Goal: Transaction & Acquisition: Purchase product/service

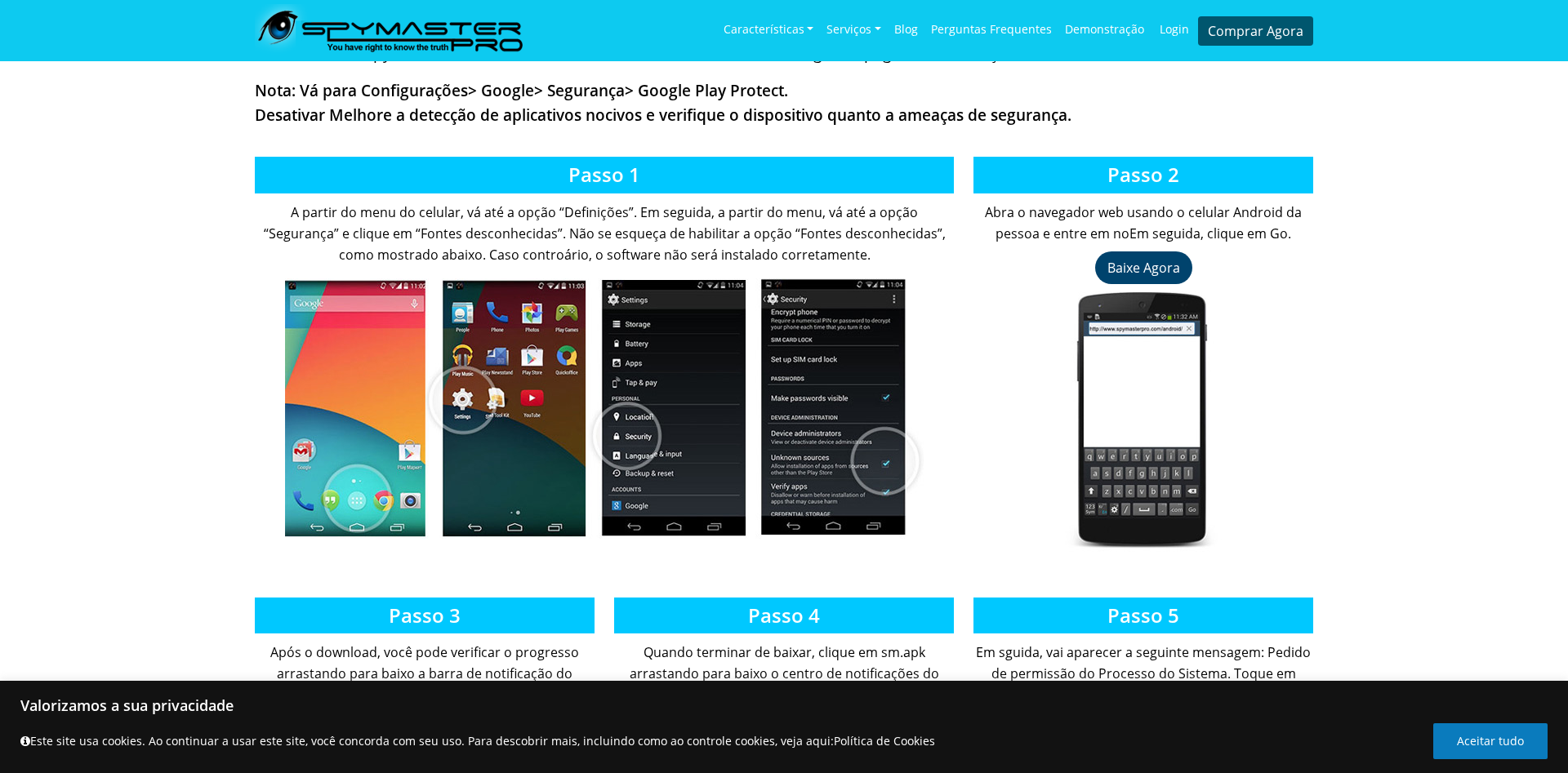
scroll to position [416, 0]
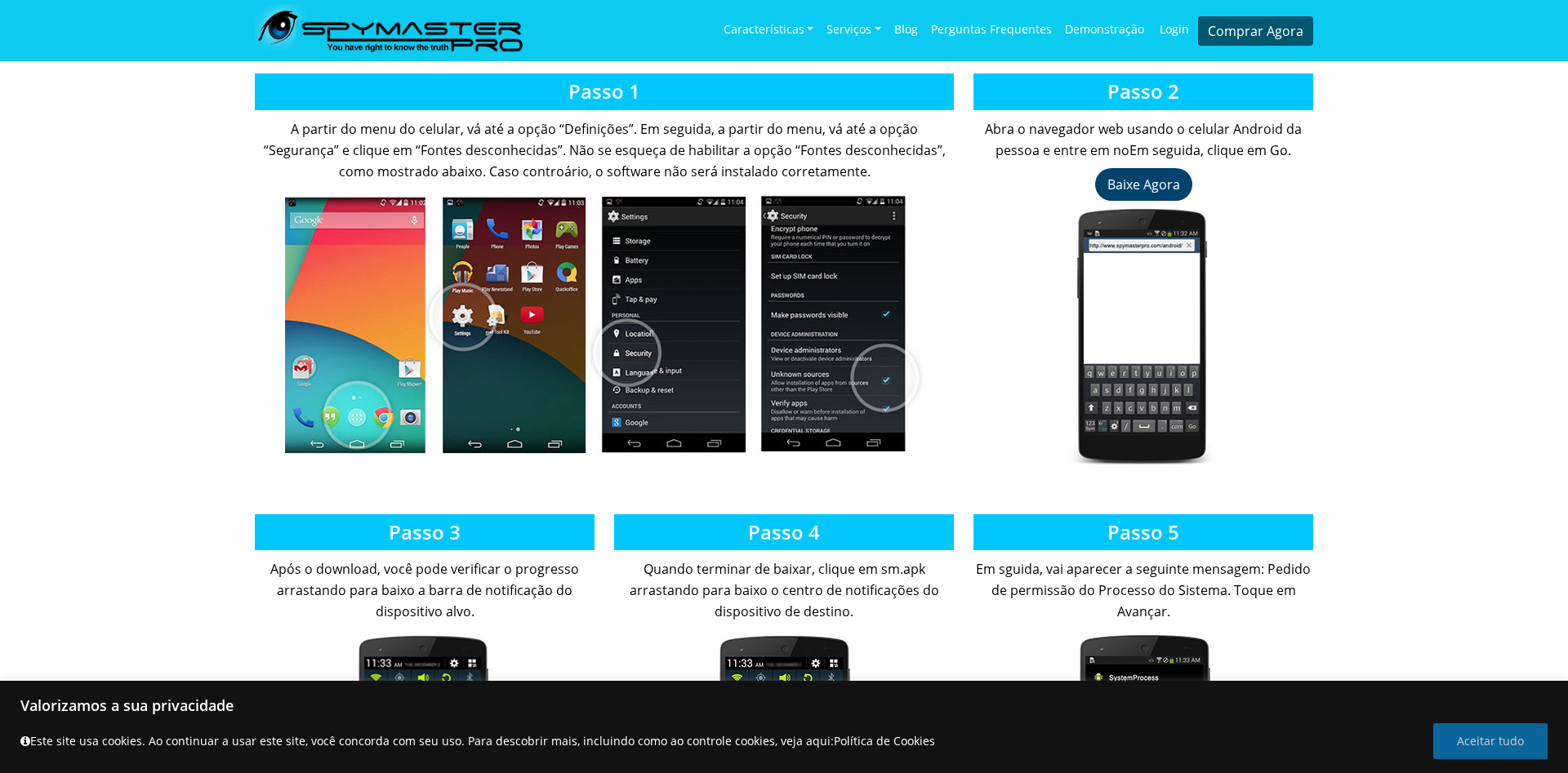
click at [1487, 737] on button "Aceitar tudo" at bounding box center [1490, 741] width 114 height 36
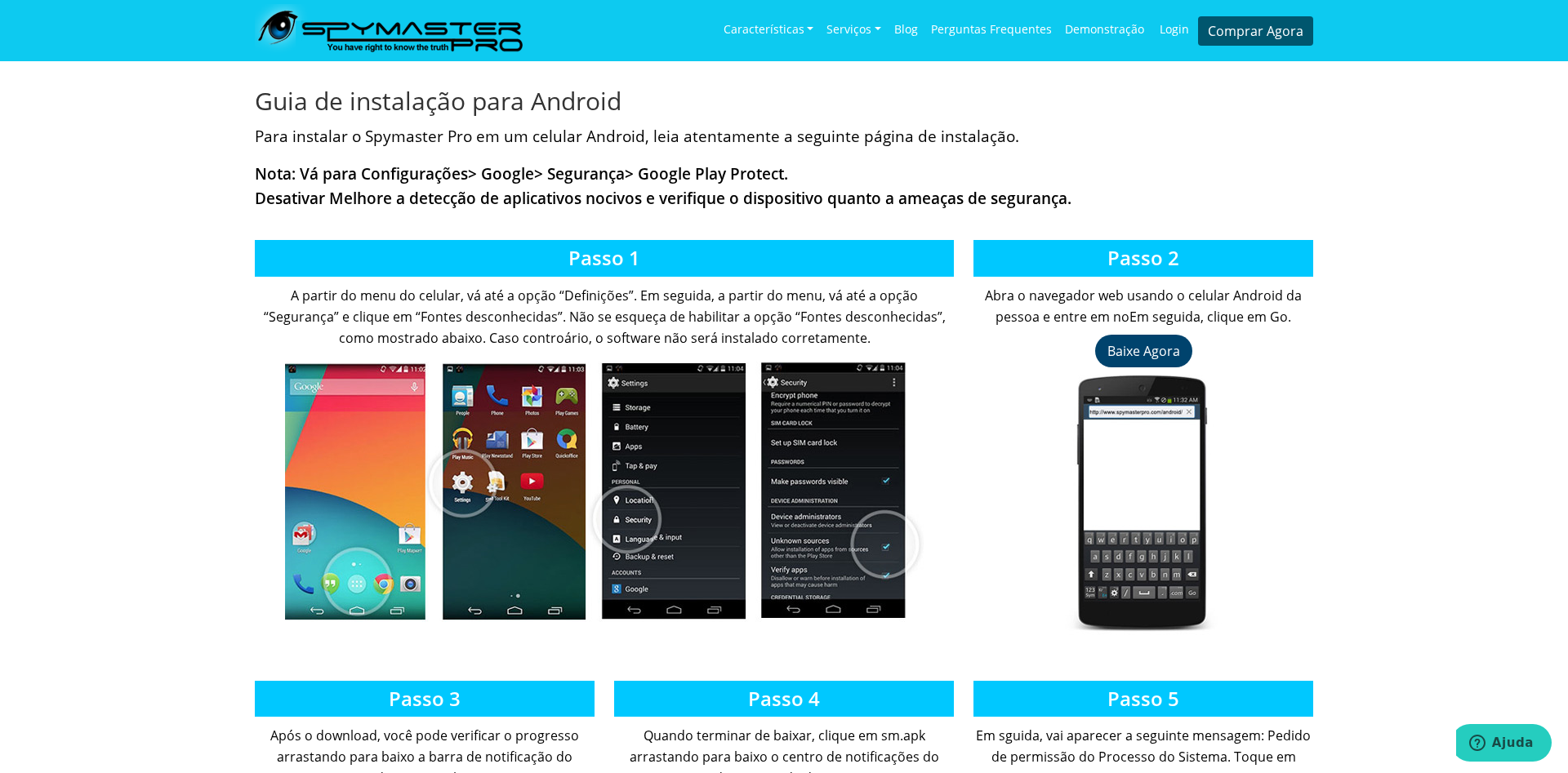
scroll to position [167, 0]
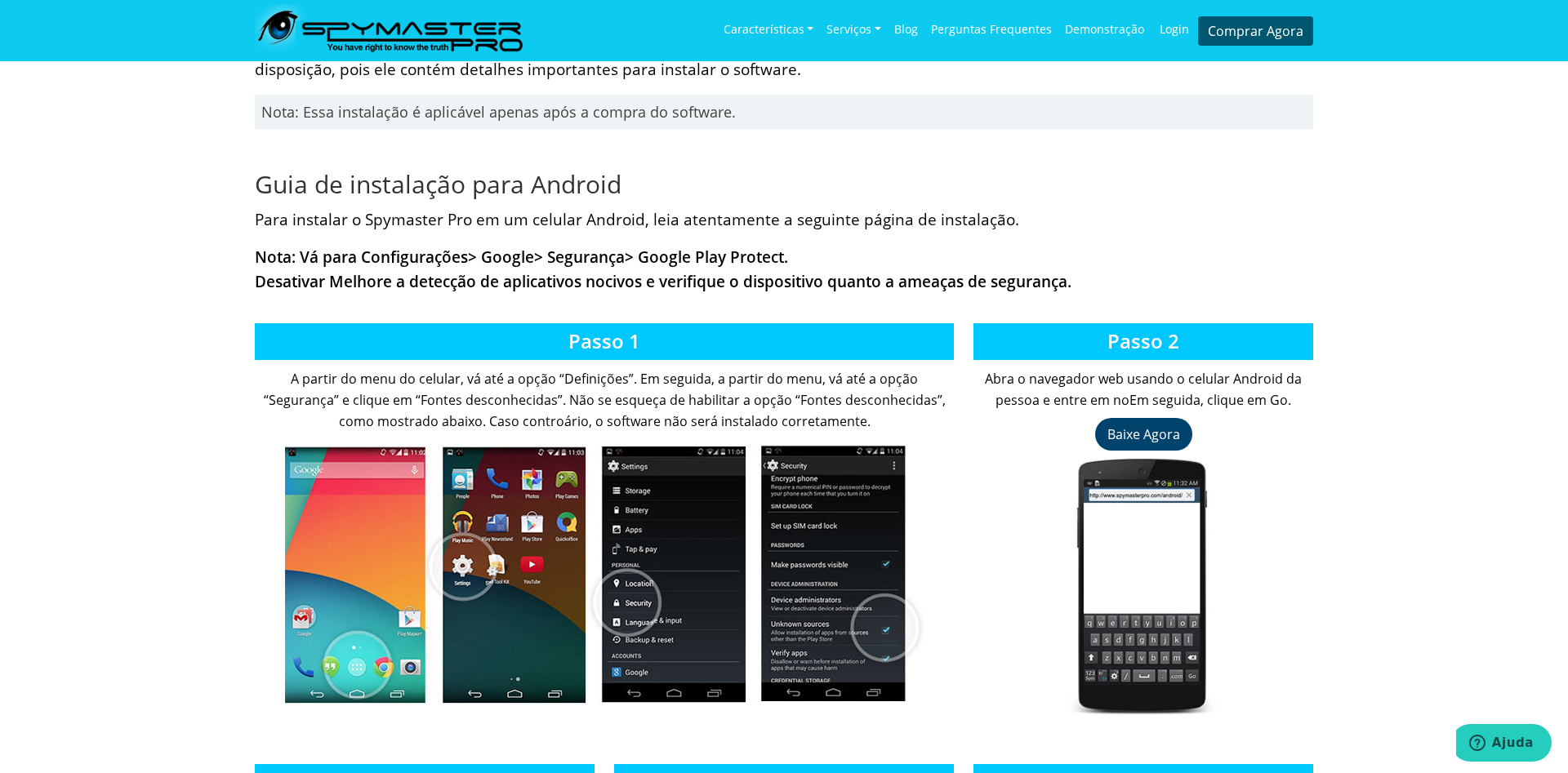
click at [659, 233] on div "Para instalar o Spymaster Pro em um celular Android, leia atentamente a seguint…" at bounding box center [784, 251] width 1059 height 86
click at [1122, 34] on link "Demonstração" at bounding box center [1105, 29] width 93 height 48
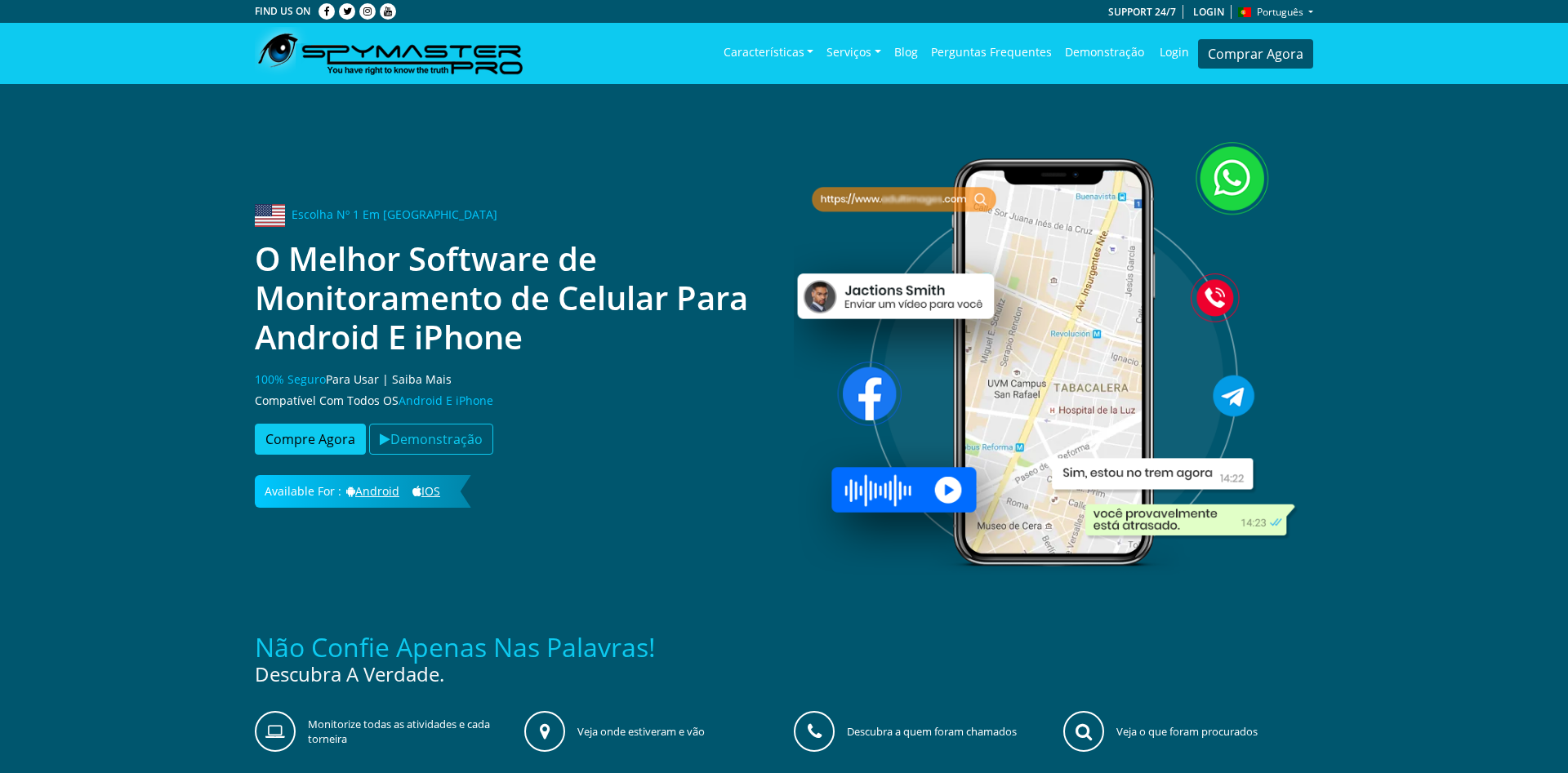
click at [439, 494] on link "iOS" at bounding box center [426, 490] width 37 height 16
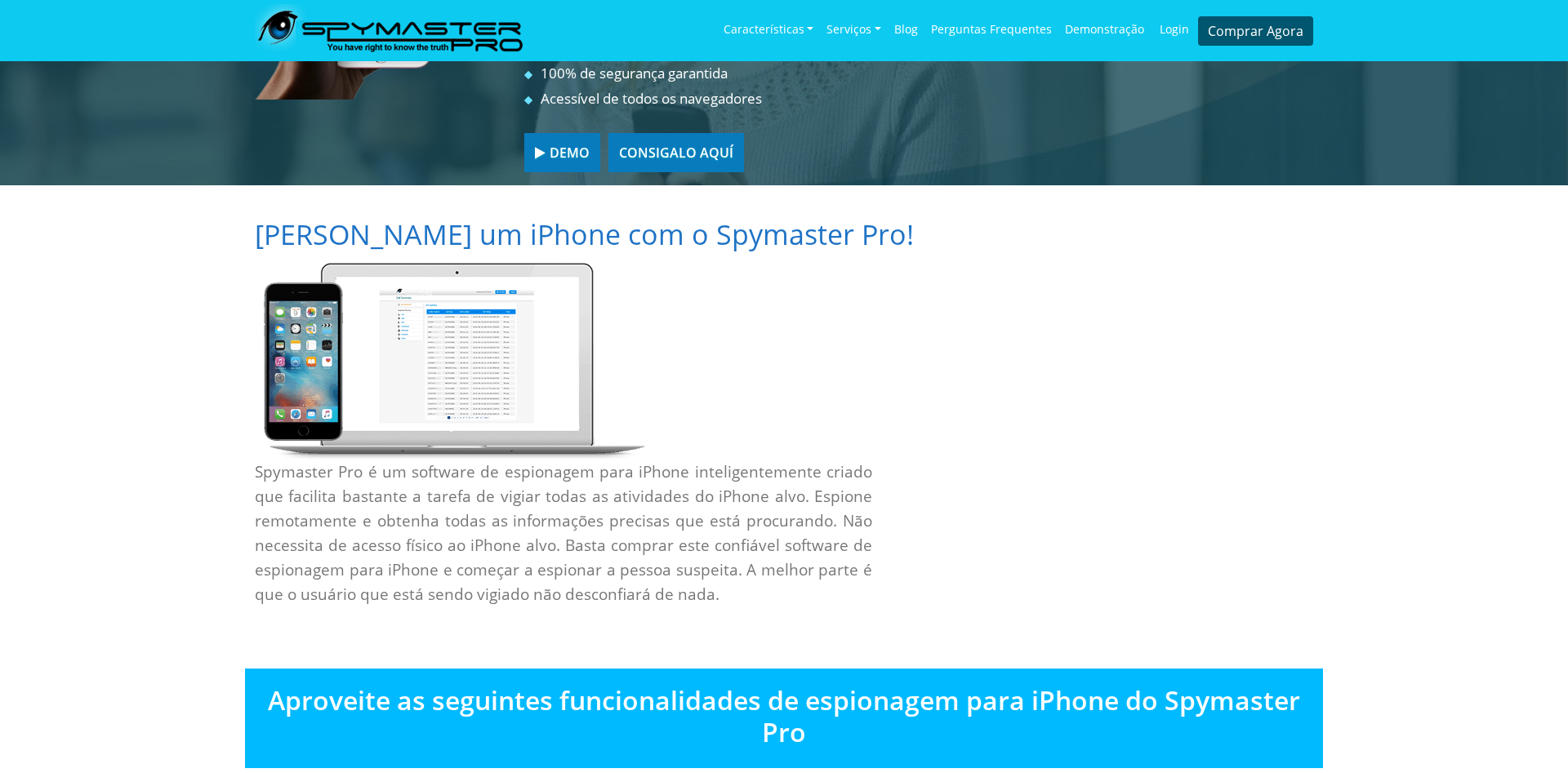
scroll to position [333, 0]
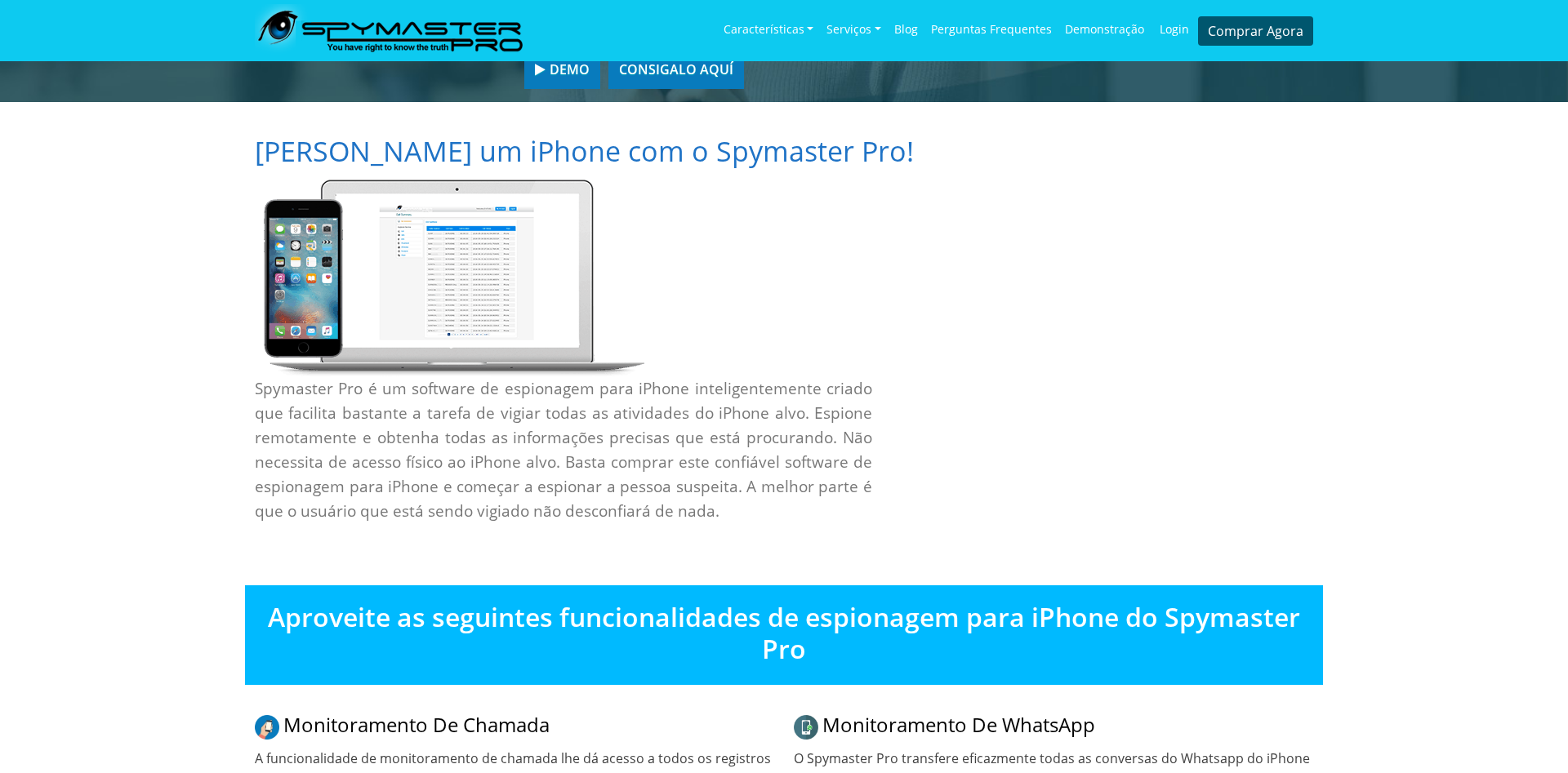
click at [457, 324] on img at bounding box center [449, 278] width 389 height 197
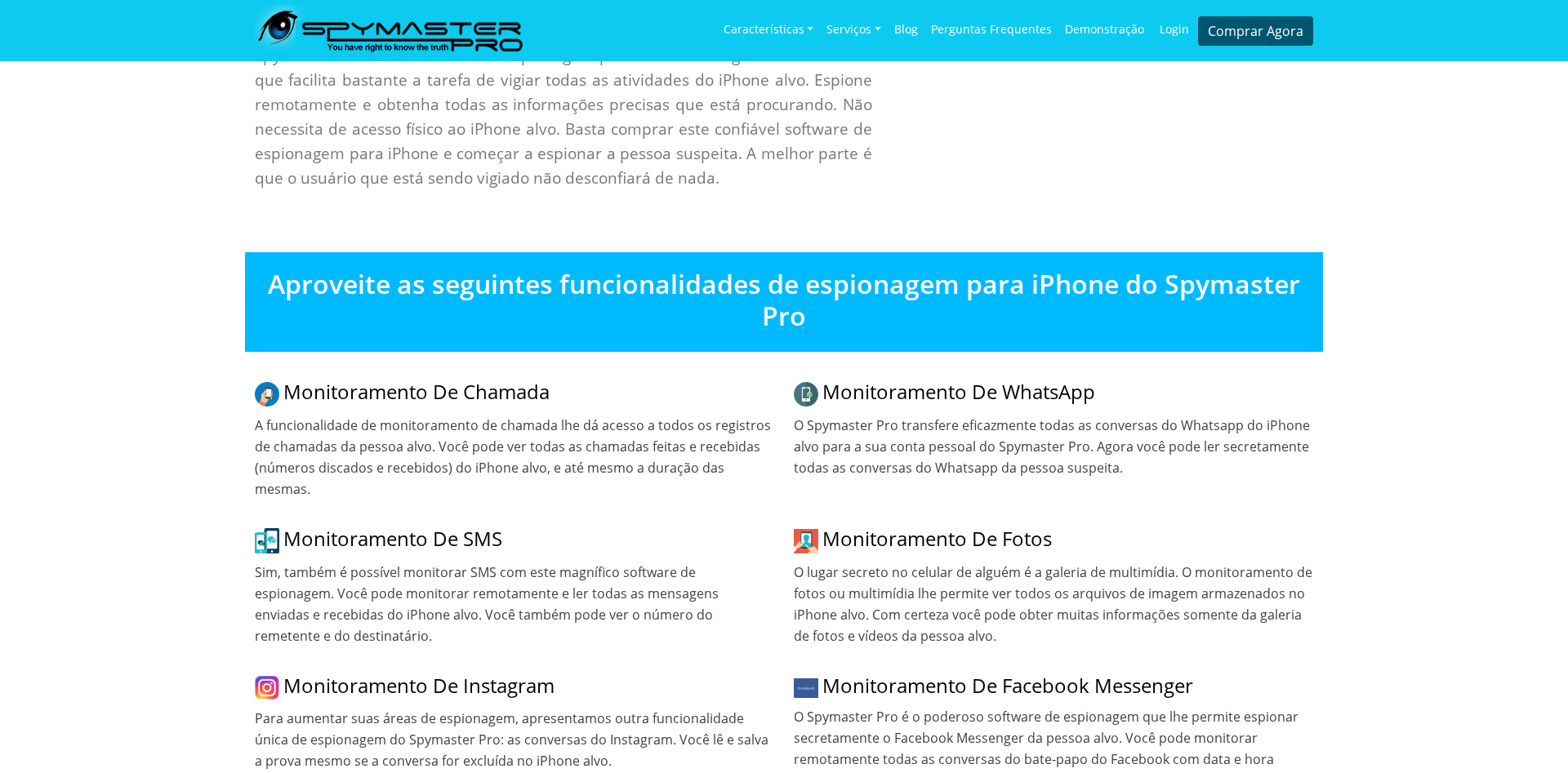
scroll to position [833, 0]
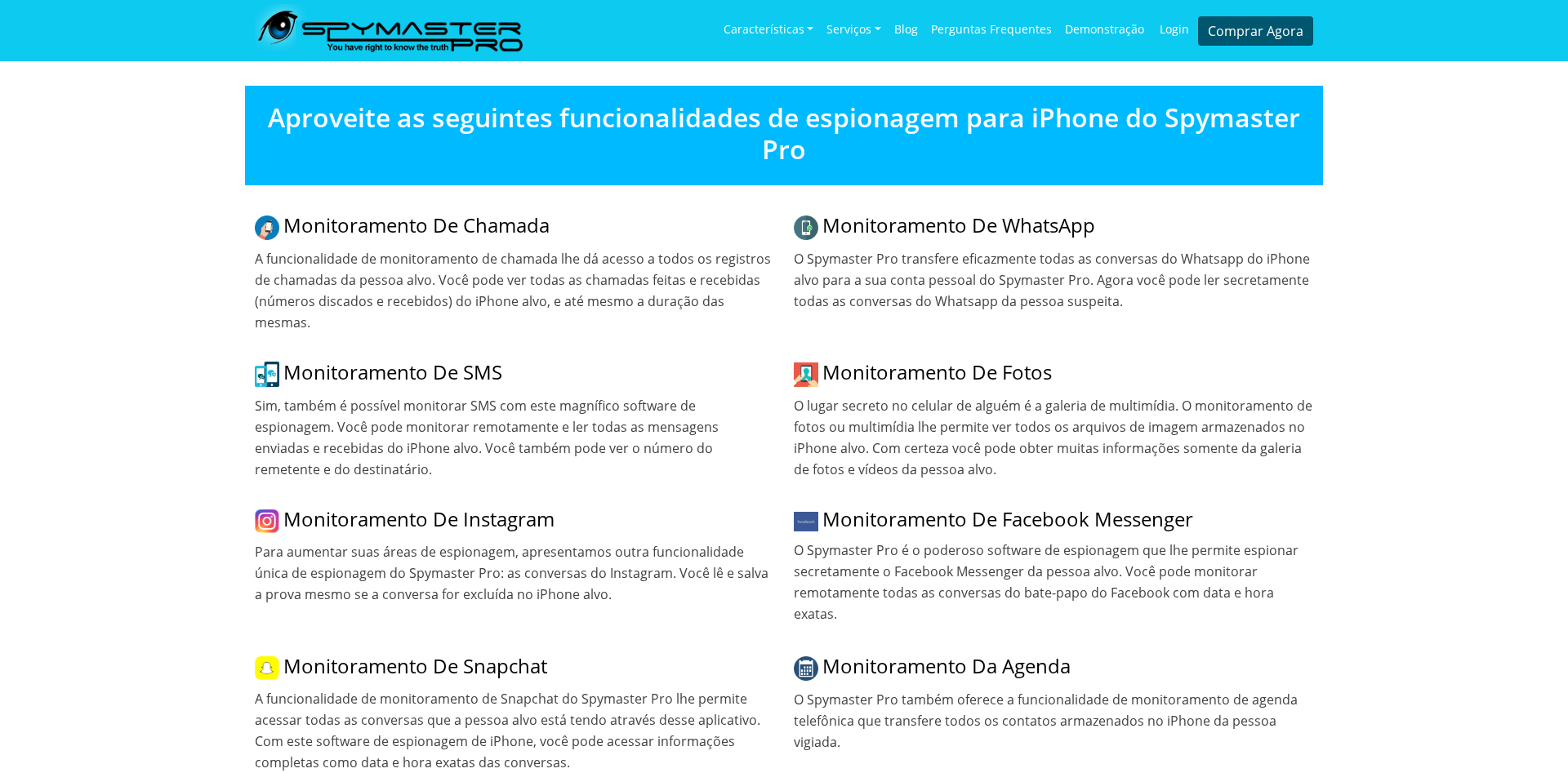
drag, startPoint x: 982, startPoint y: 195, endPoint x: 1130, endPoint y: 205, distance: 148.3
click at [1130, 214] on h5 "Monitoramento de WhatsApp" at bounding box center [1053, 227] width 520 height 26
drag, startPoint x: 432, startPoint y: 343, endPoint x: 497, endPoint y: 343, distance: 65.0
click at [497, 361] on h5 "Monitoramento de SMS" at bounding box center [514, 374] width 520 height 26
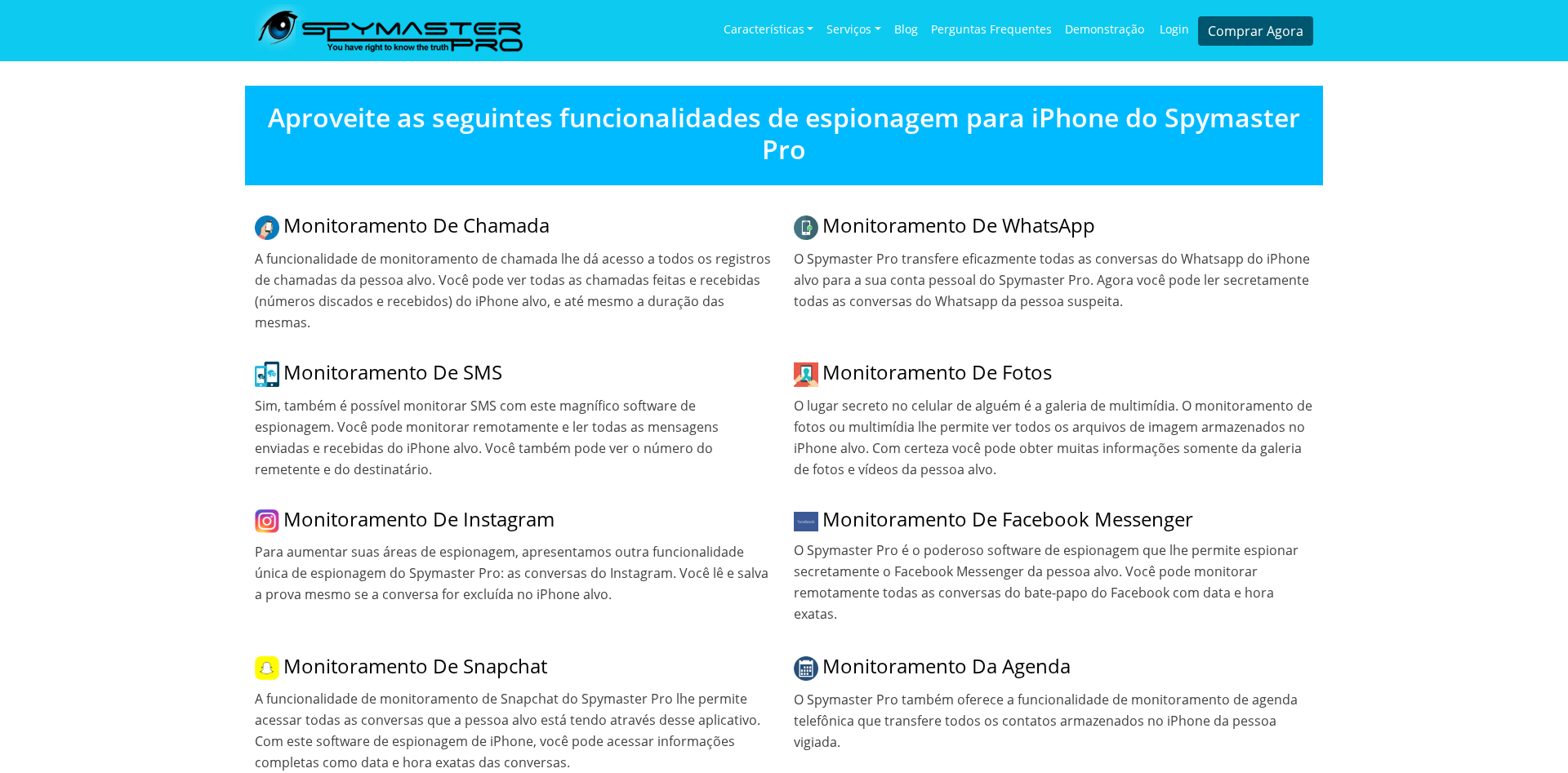
drag, startPoint x: 828, startPoint y: 343, endPoint x: 1056, endPoint y: 345, distance: 228.0
click at [1056, 361] on h5 "Monitoramento de Fotos" at bounding box center [1053, 374] width 520 height 26
click at [1062, 361] on h5 "Monitoramento de Fotos" at bounding box center [1053, 374] width 520 height 26
drag, startPoint x: 339, startPoint y: 483, endPoint x: 542, endPoint y: 488, distance: 203.1
click at [542, 508] on h5 "Monitoramento de Instagram" at bounding box center [514, 520] width 520 height 25
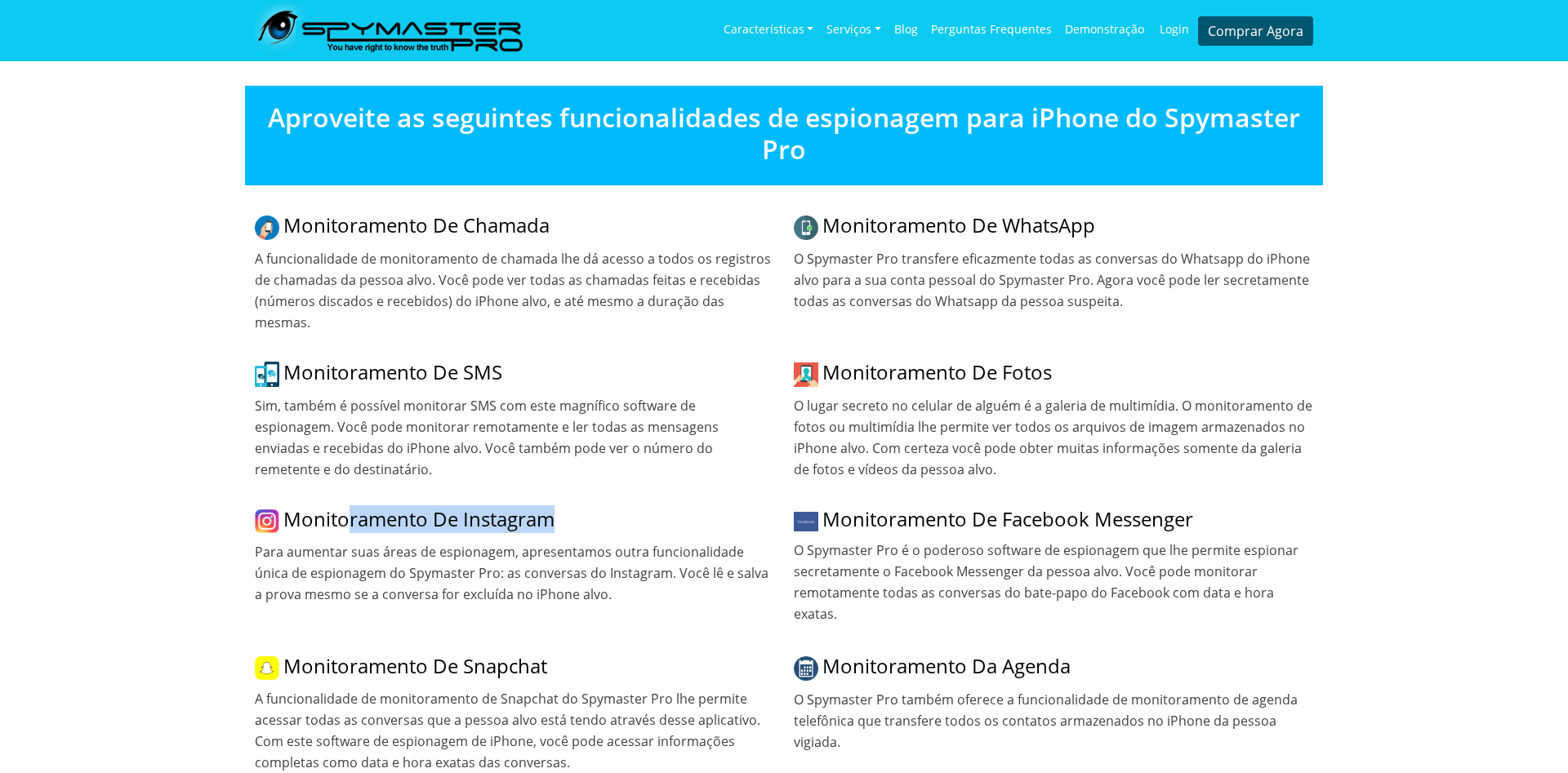
click at [545, 508] on h5 "Monitoramento de Instagram" at bounding box center [514, 520] width 520 height 25
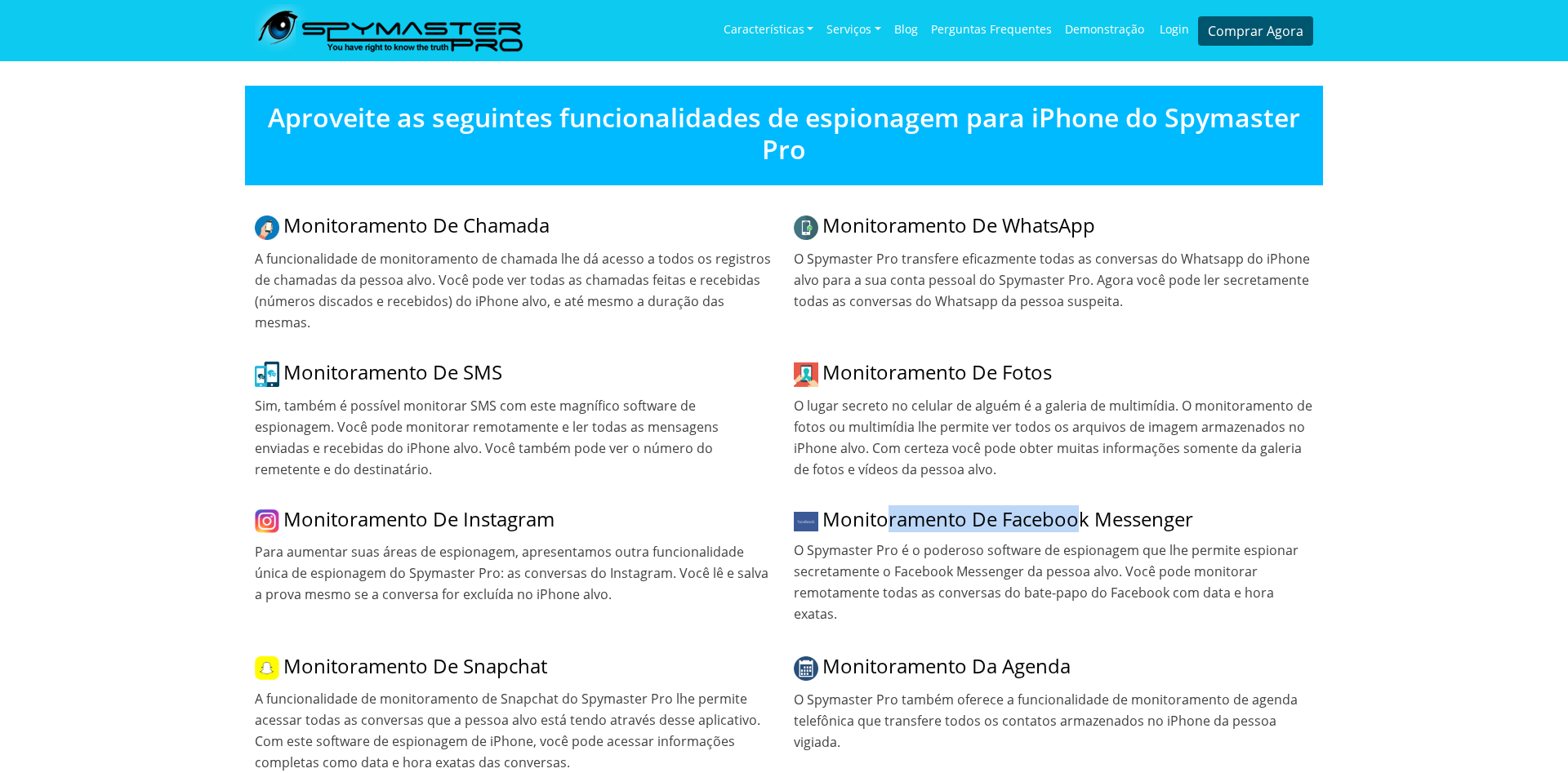
drag, startPoint x: 902, startPoint y: 493, endPoint x: 1097, endPoint y: 489, distance: 195.0
click at [1088, 508] on h5 "Monitoramento de Facebook Messenger" at bounding box center [1053, 519] width 520 height 23
click at [1099, 508] on h5 "Monitoramento de Facebook Messenger" at bounding box center [1053, 519] width 520 height 23
drag, startPoint x: 420, startPoint y: 632, endPoint x: 555, endPoint y: 630, distance: 135.0
click at [555, 655] on h5 "Monitoramento de Snapchat" at bounding box center [514, 667] width 520 height 25
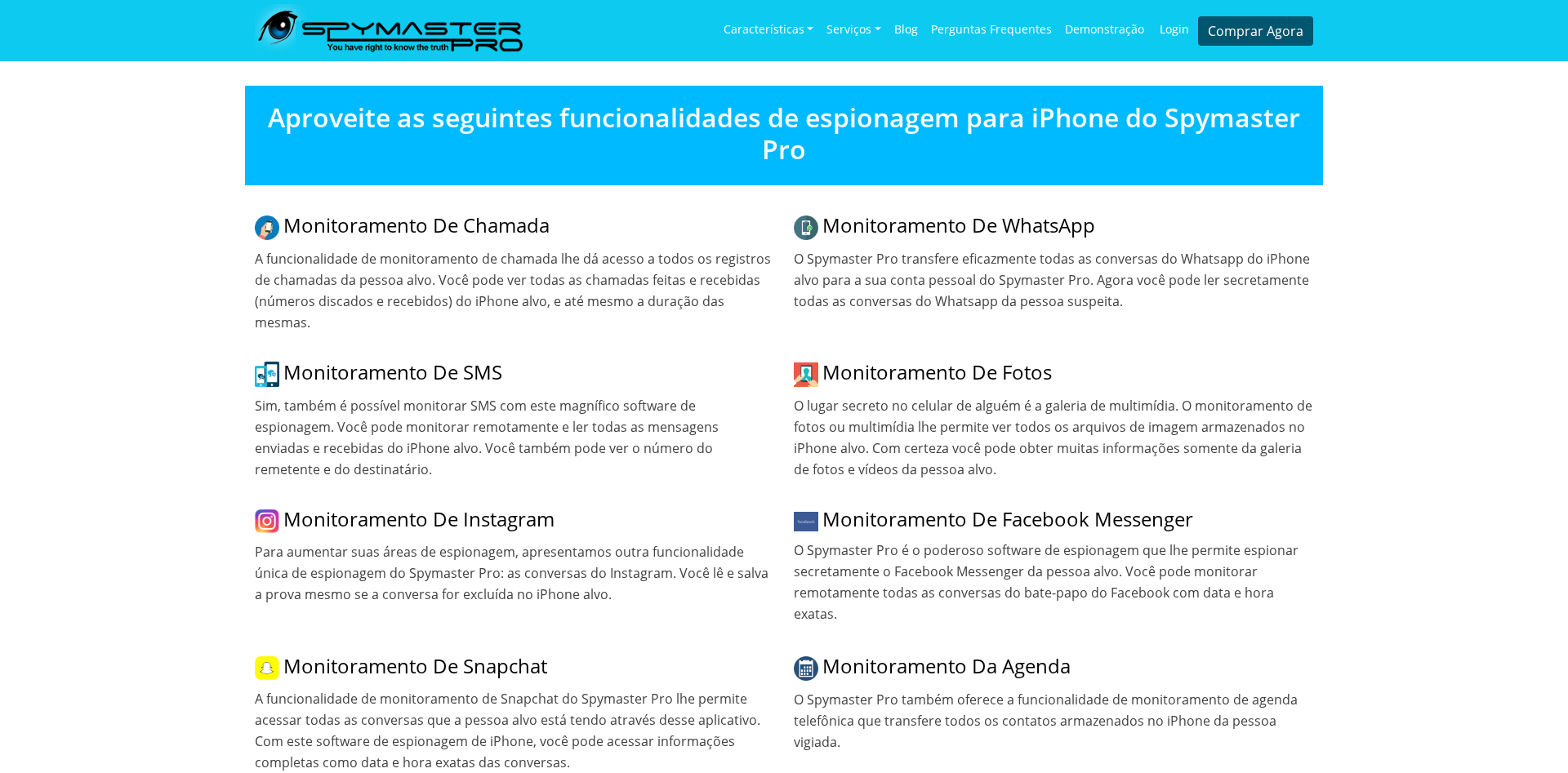
click at [555, 655] on h5 "Monitoramento de Snapchat" at bounding box center [514, 667] width 520 height 25
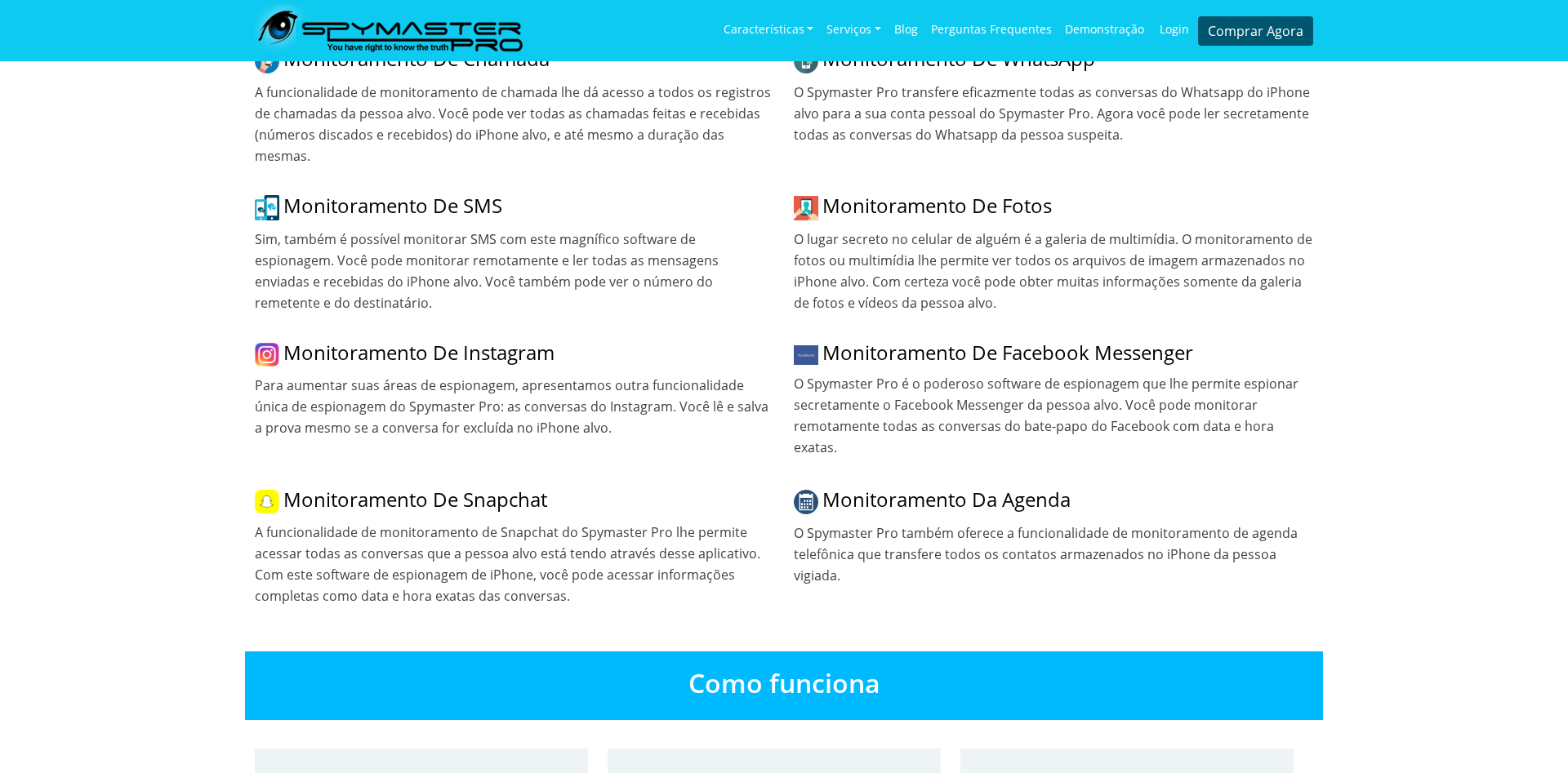
scroll to position [1083, 0]
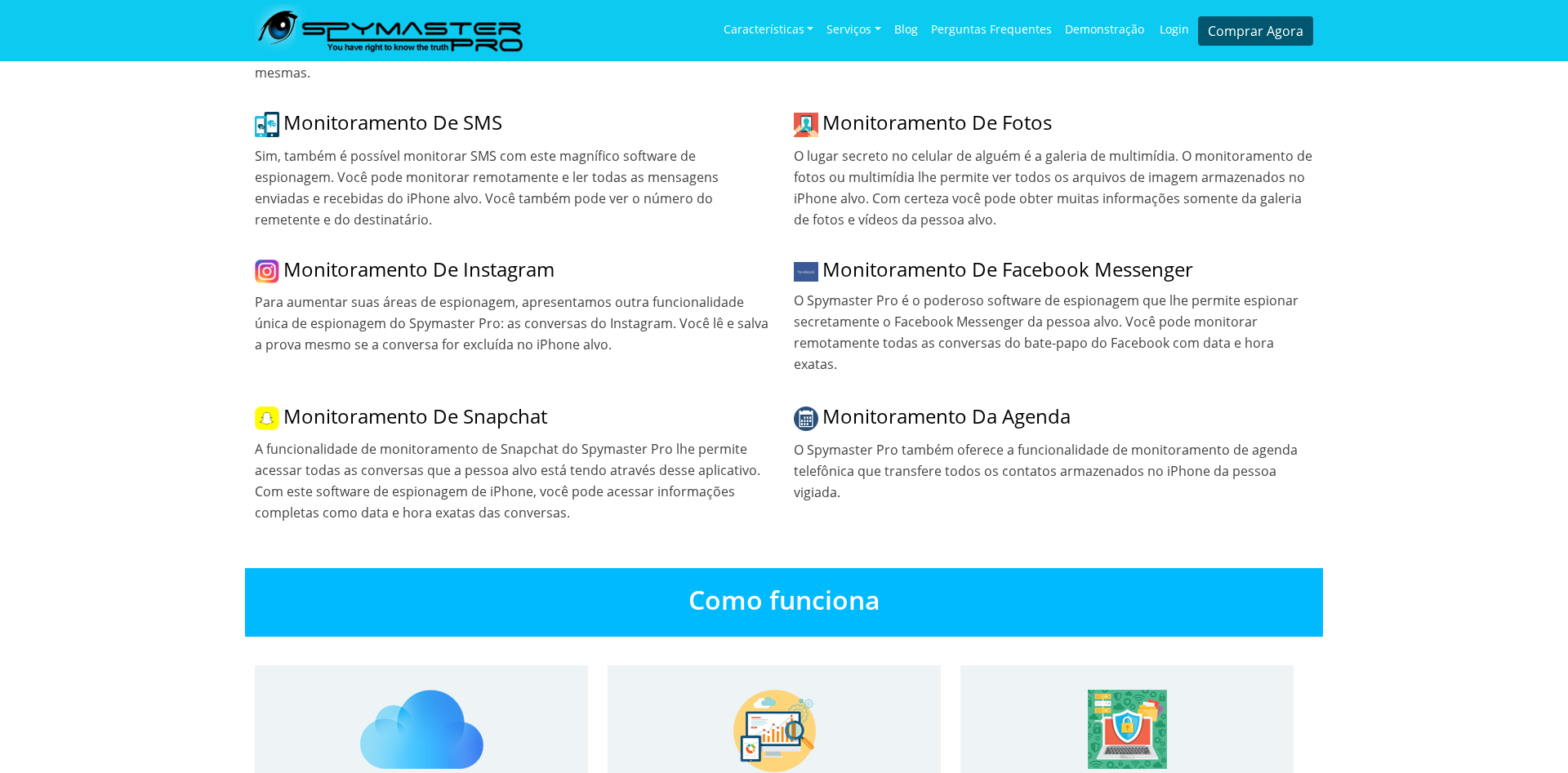
drag, startPoint x: 916, startPoint y: 397, endPoint x: 951, endPoint y: 395, distance: 35.1
click at [922, 405] on h5 "Monitoramento da Agenda" at bounding box center [1053, 418] width 520 height 26
click at [986, 405] on h5 "Monitoramento da Agenda" at bounding box center [1053, 418] width 520 height 26
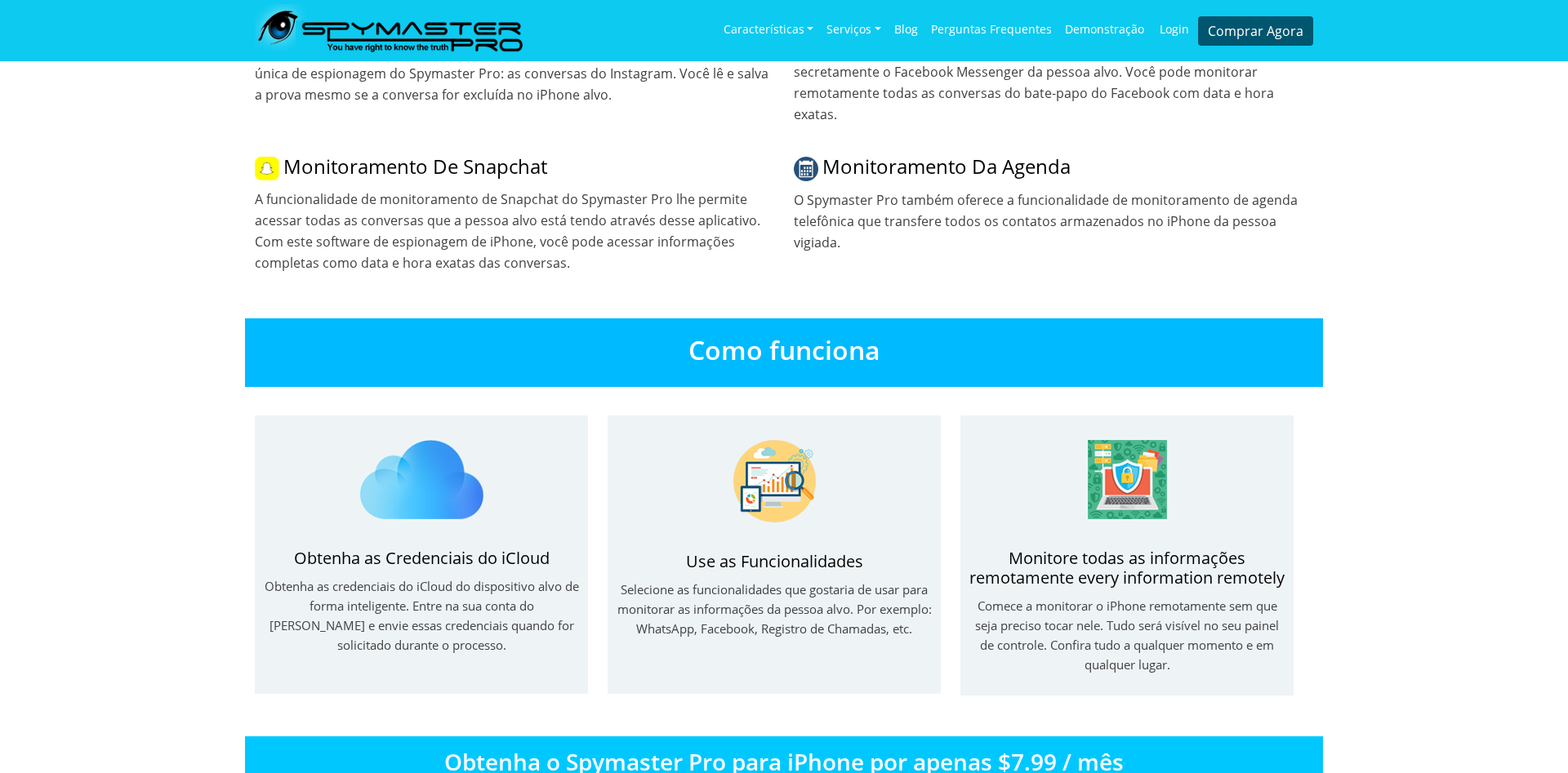
click at [859, 338] on div "Como funciona" at bounding box center [784, 352] width 1078 height 67
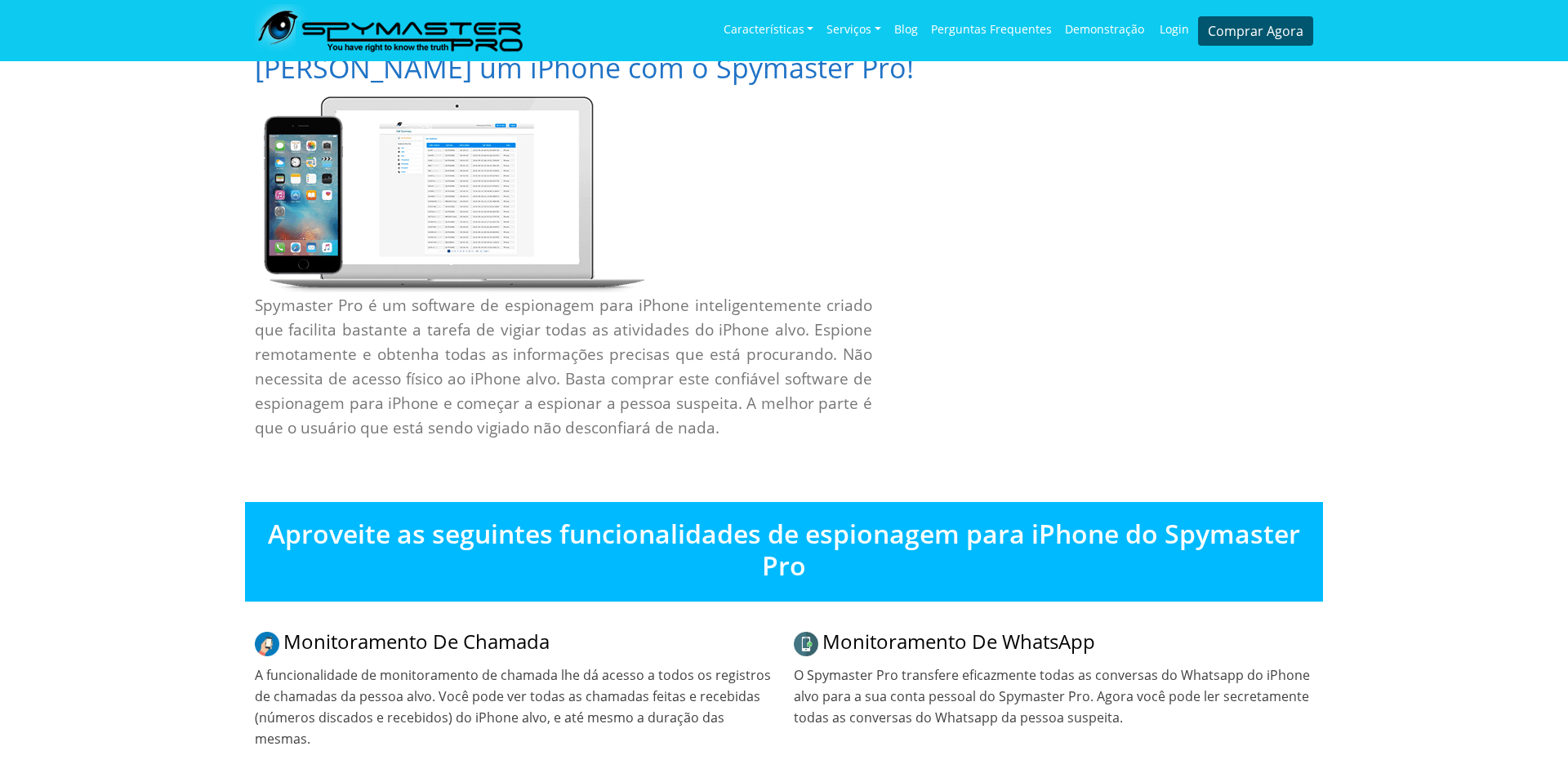
scroll to position [0, 0]
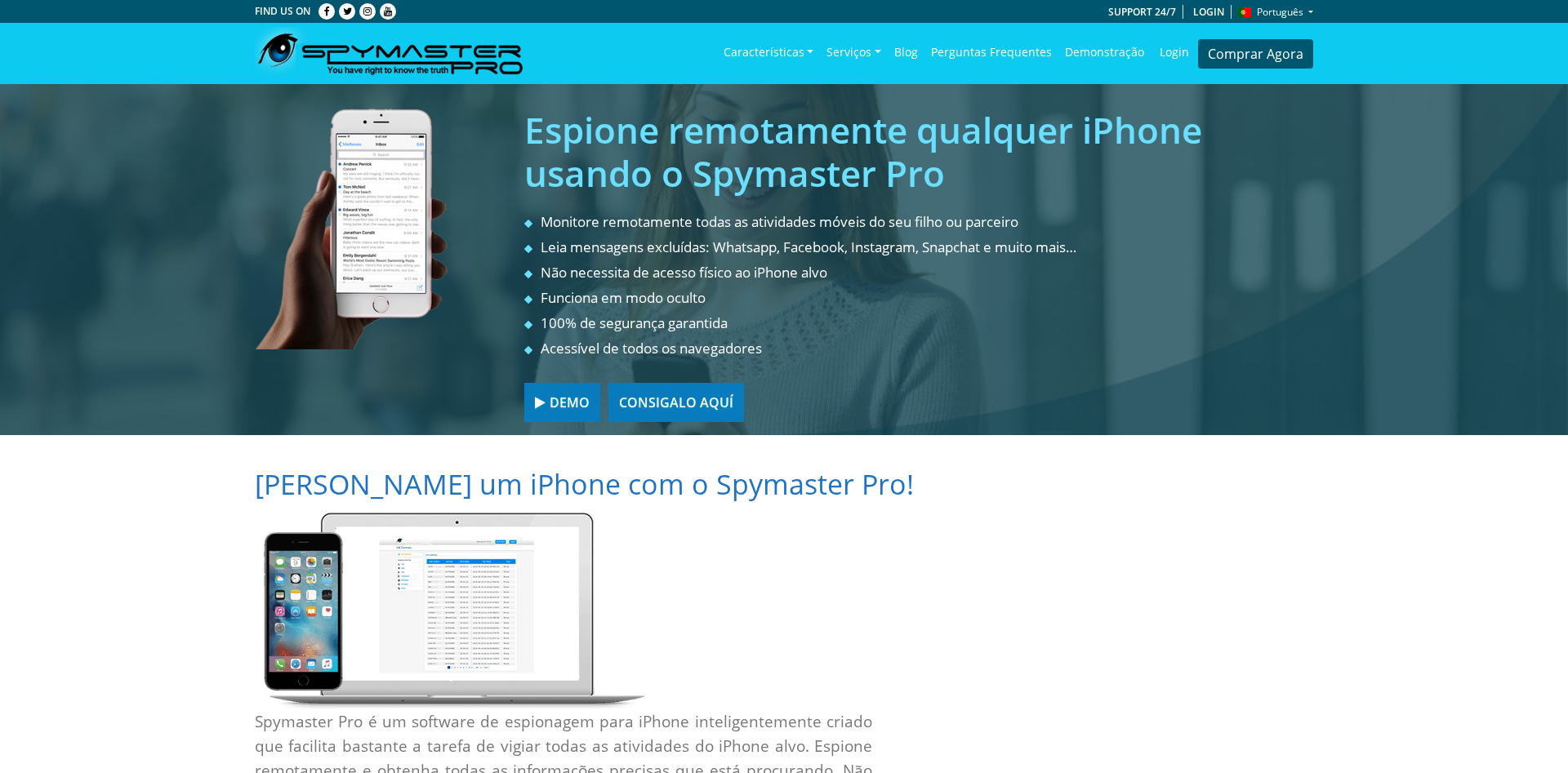
click at [1180, 56] on link "Login" at bounding box center [1174, 52] width 48 height 48
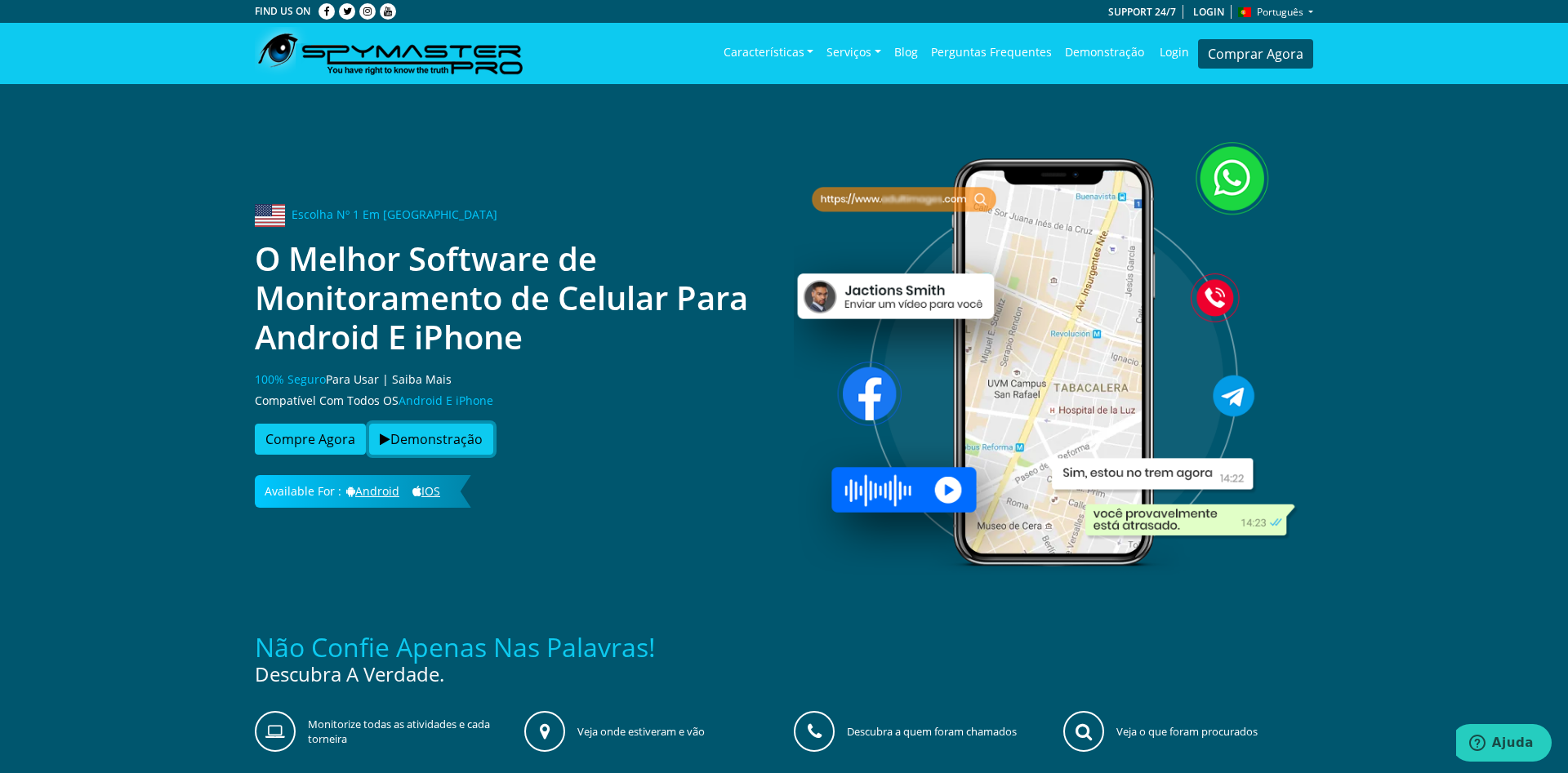
click at [444, 442] on button "Demonstração" at bounding box center [431, 439] width 125 height 31
click at [317, 439] on button "Compre Agora" at bounding box center [310, 439] width 111 height 31
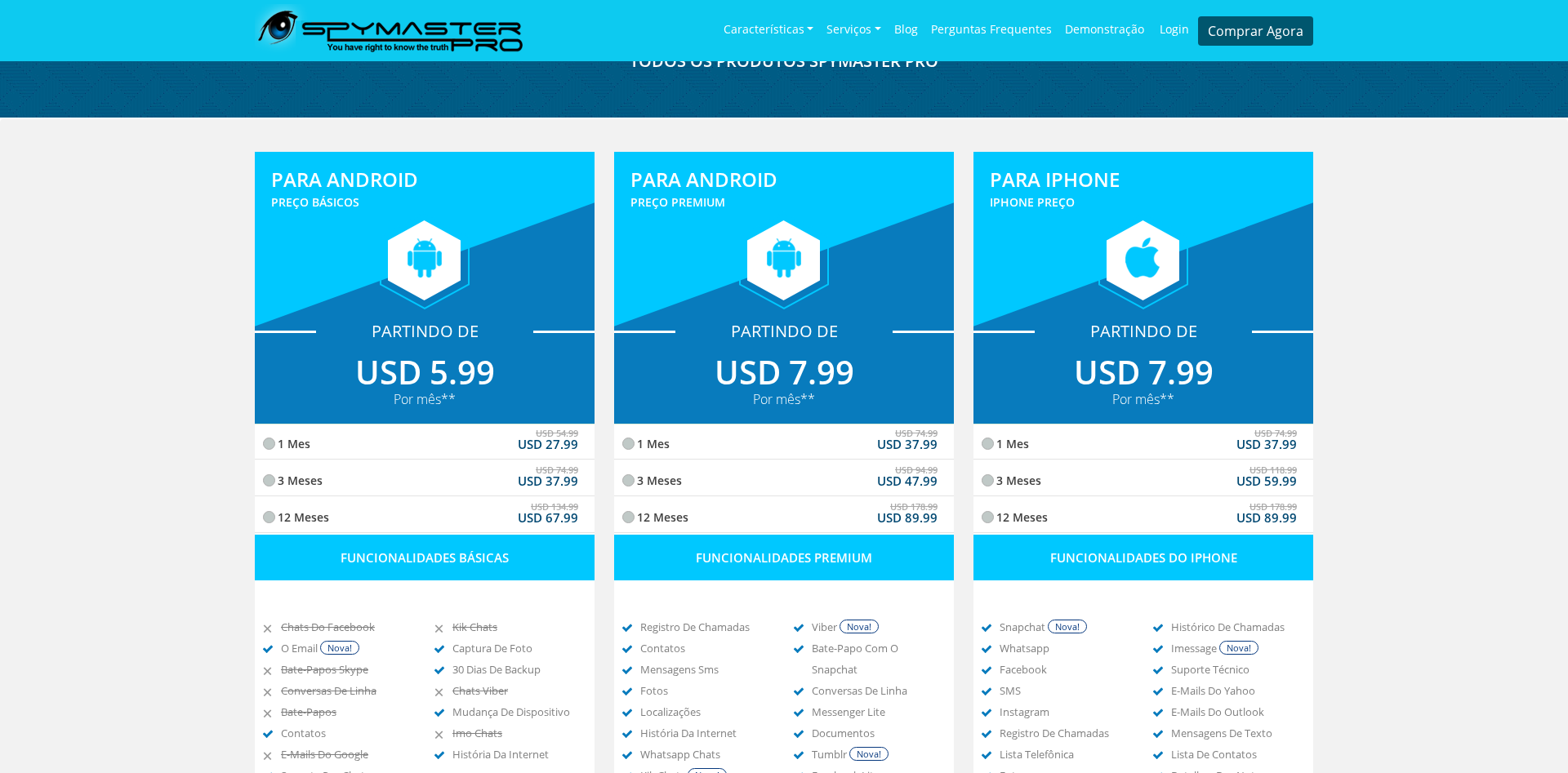
scroll to position [250, 0]
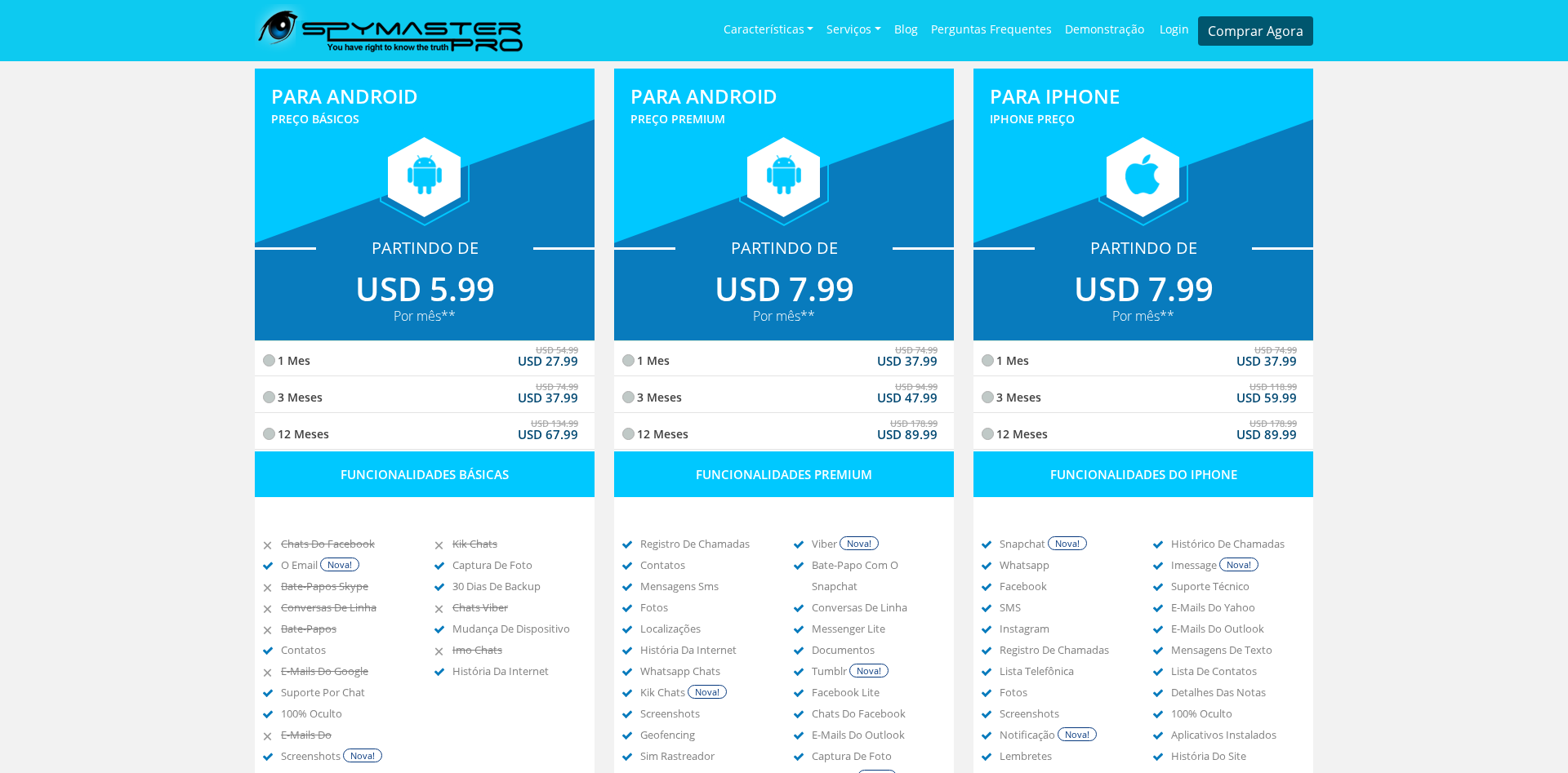
click at [1052, 394] on label "3 Meses USD 118.99 USD 59.99" at bounding box center [1143, 396] width 307 height 36
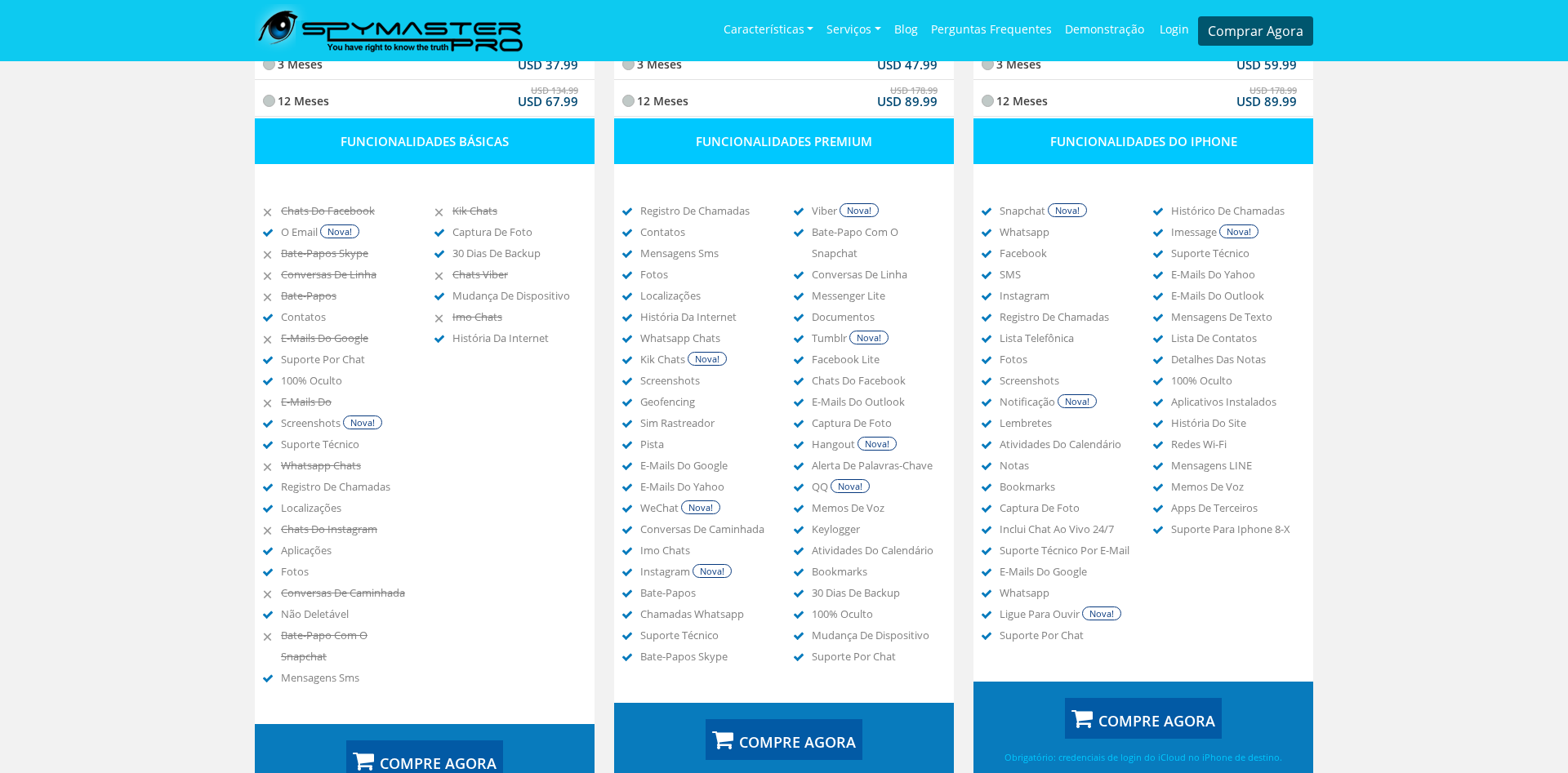
scroll to position [833, 0]
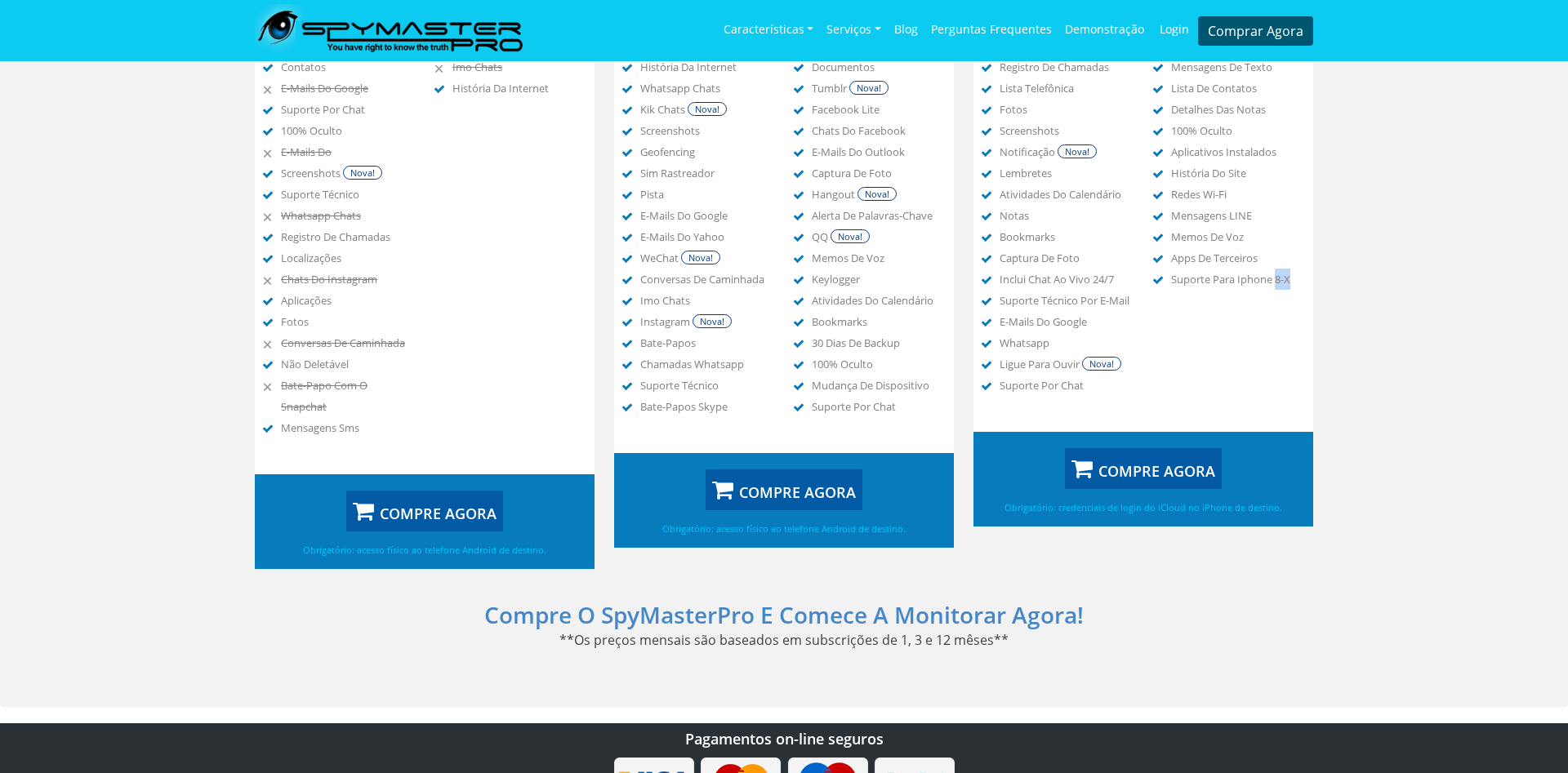
drag, startPoint x: 1277, startPoint y: 280, endPoint x: 1298, endPoint y: 280, distance: 21.0
click at [1298, 280] on li "suporte para iphone 8-x" at bounding box center [1237, 279] width 132 height 22
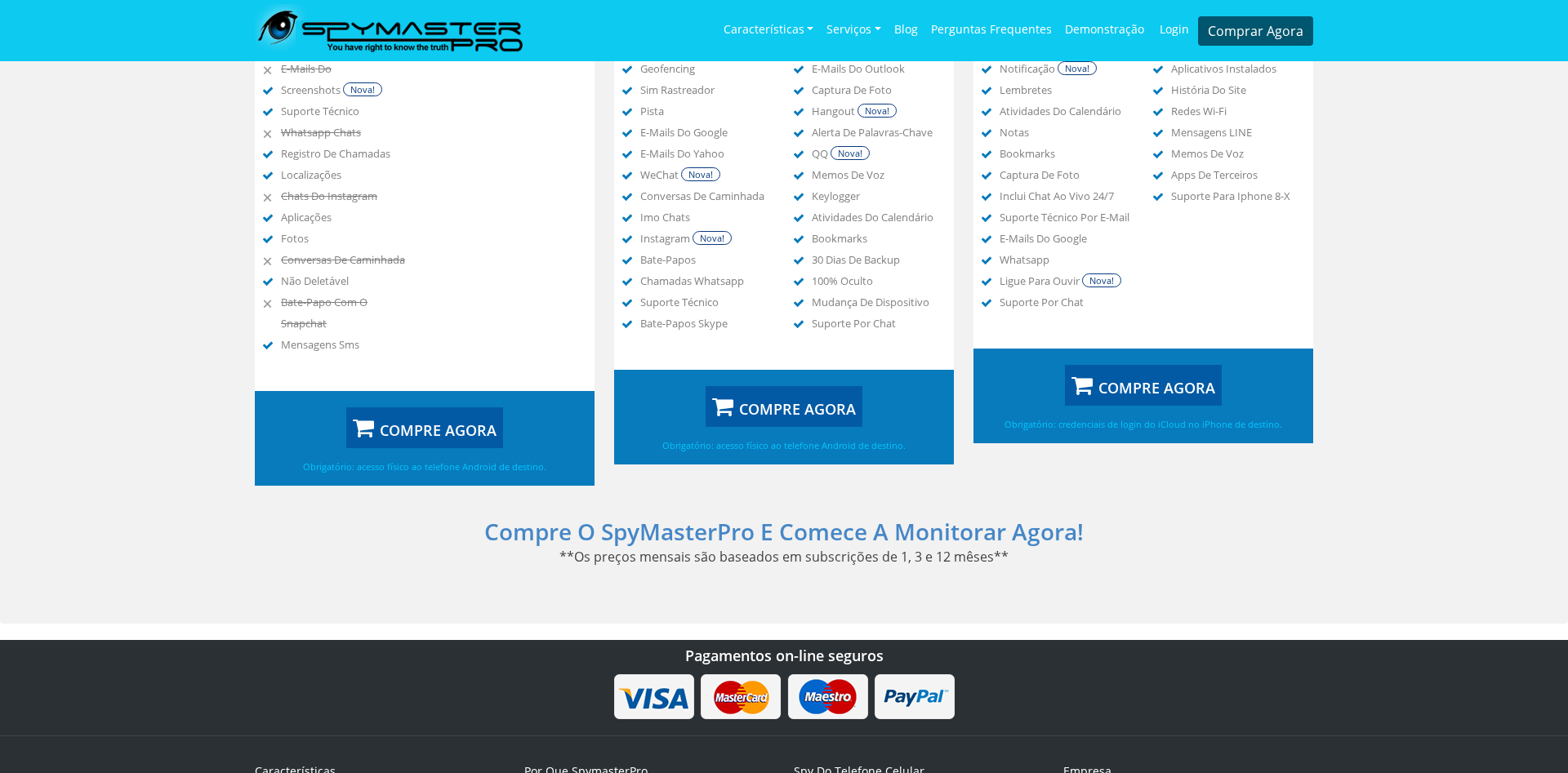
scroll to position [999, 0]
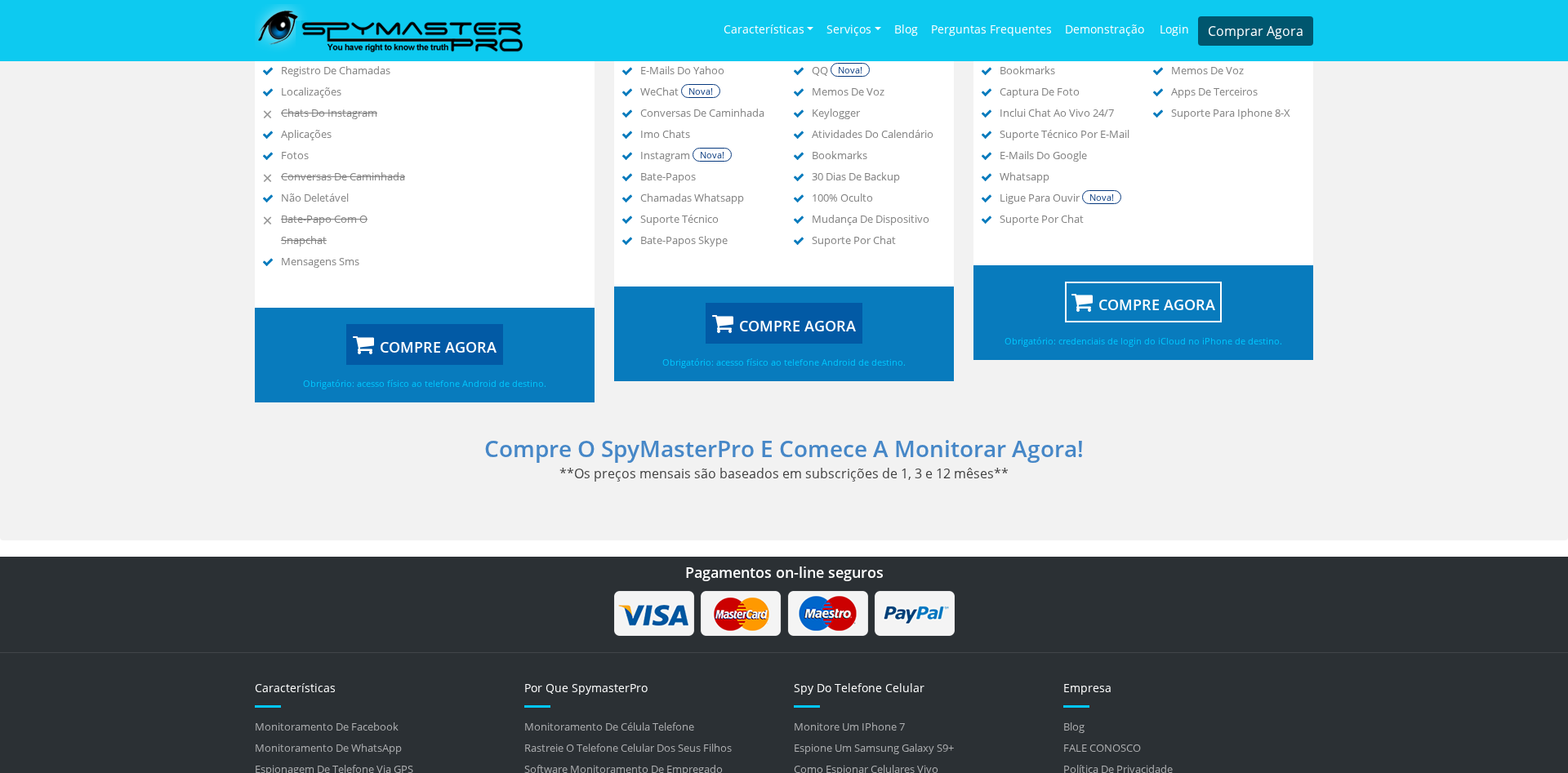
click at [1161, 321] on button "COMPRE AGORA" at bounding box center [1143, 302] width 156 height 41
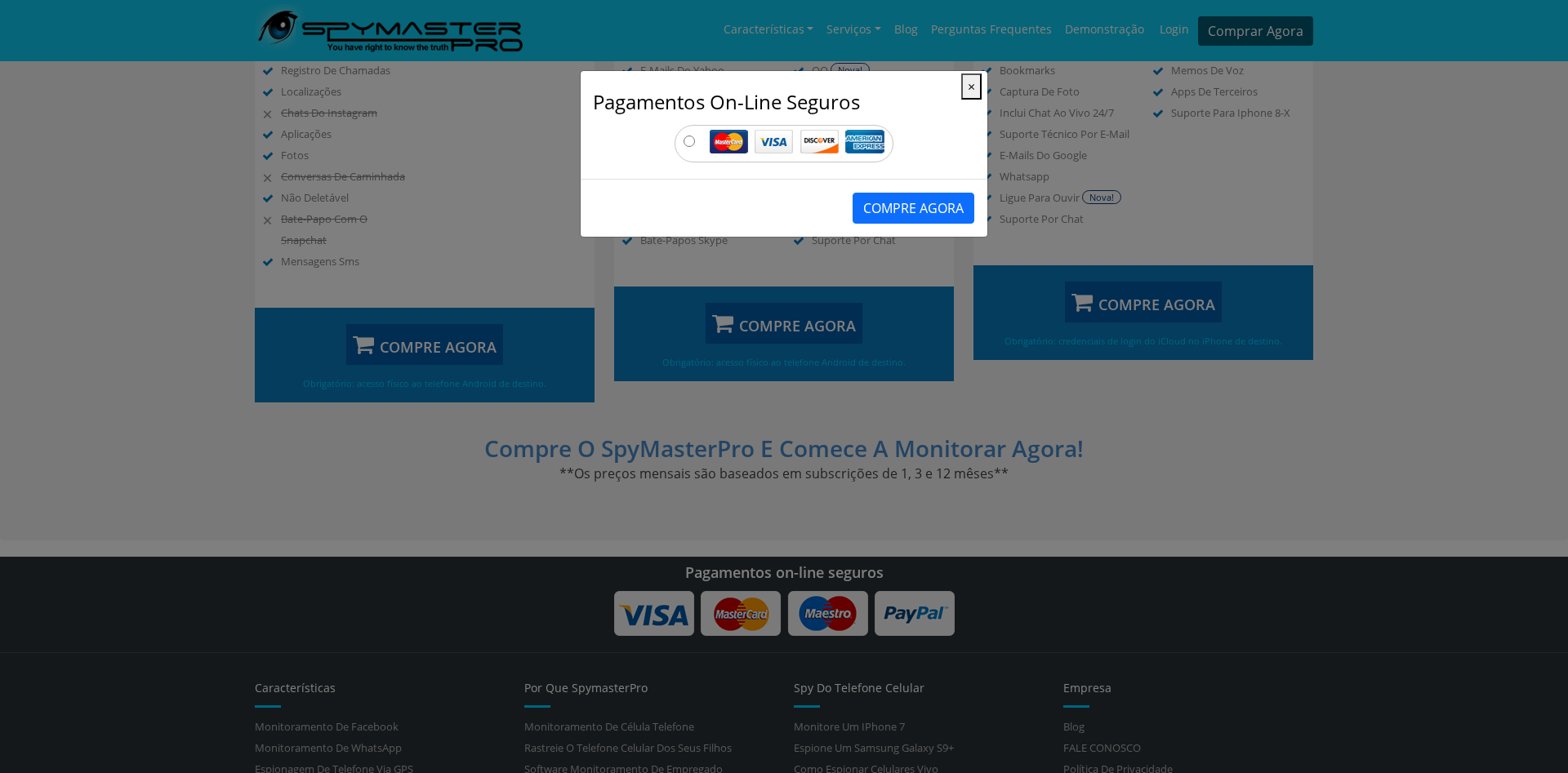
scroll to position [750, 0]
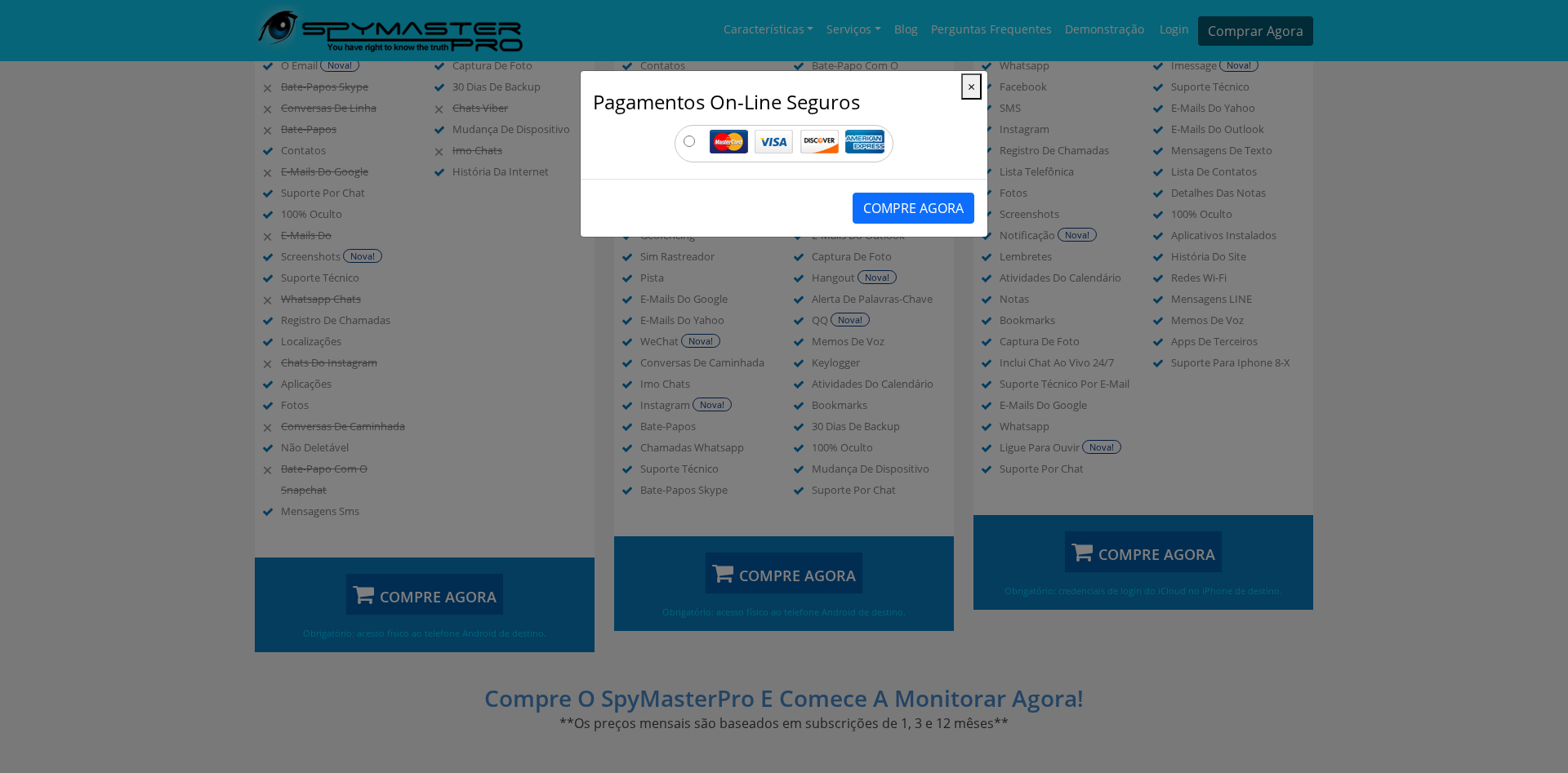
click at [983, 86] on div "Pagamentos on-line seguros ×" at bounding box center [784, 94] width 406 height 46
click at [975, 86] on span "×" at bounding box center [972, 86] width 7 height 18
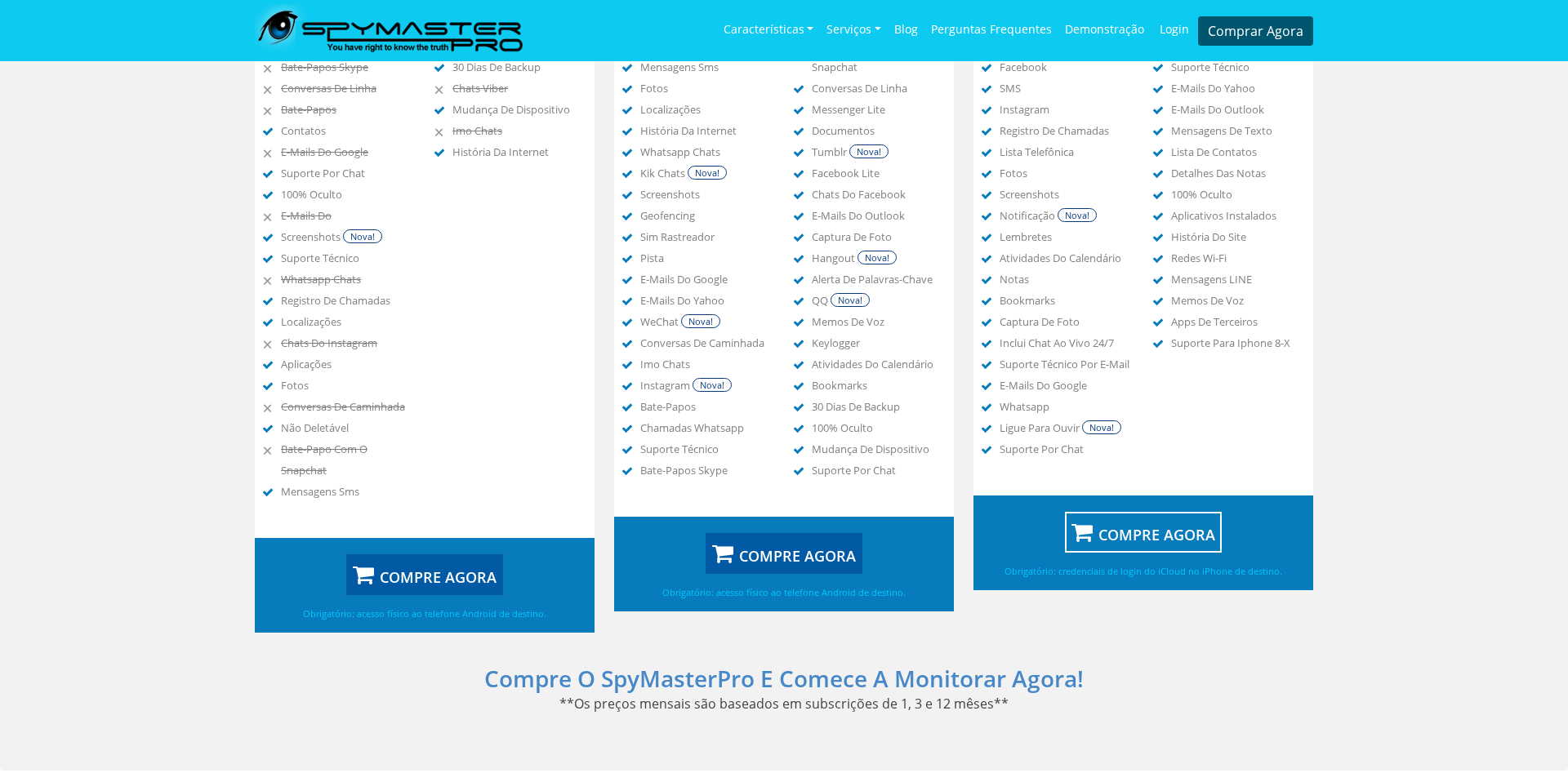
scroll to position [103, 0]
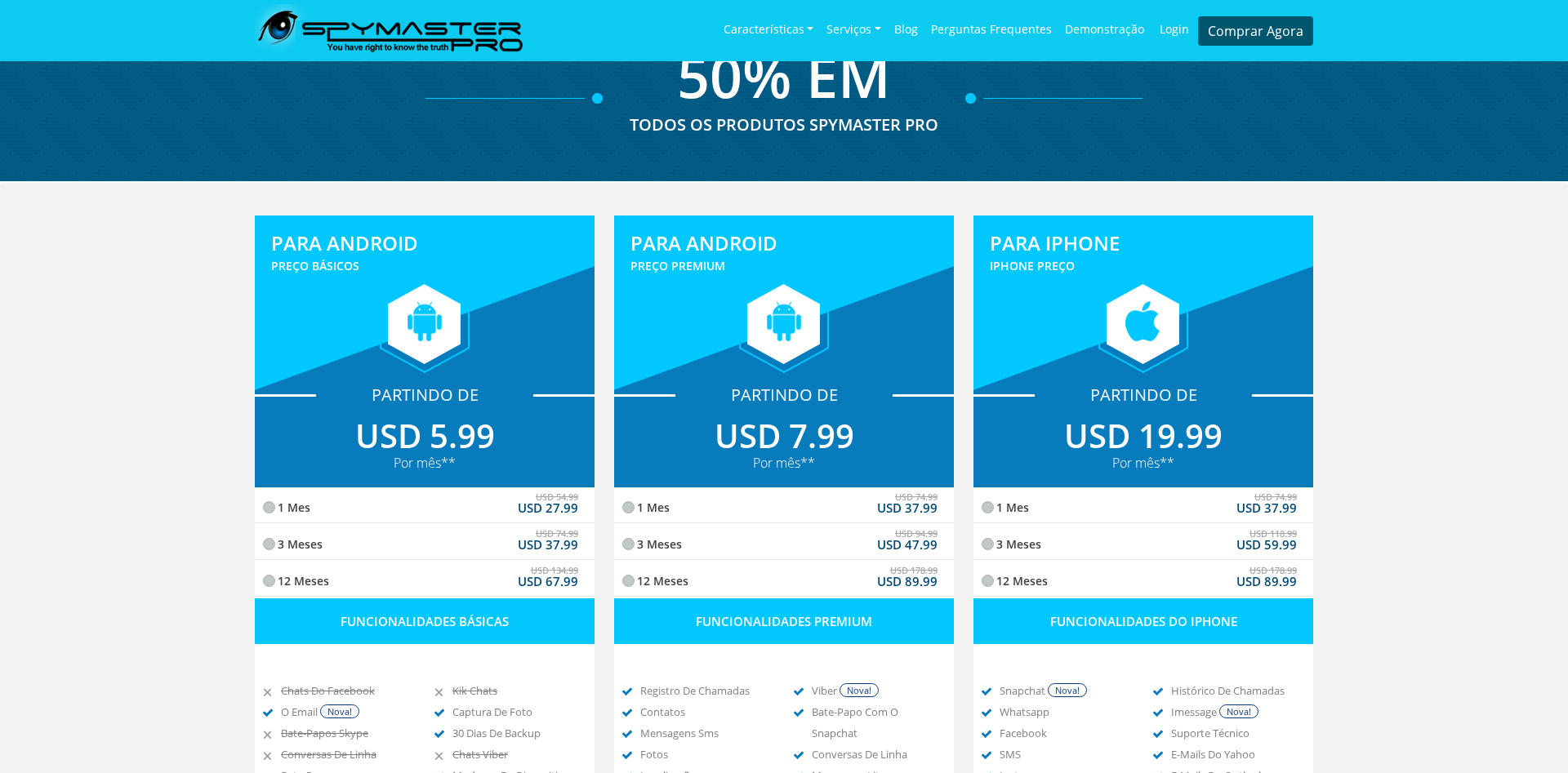
click at [1068, 511] on label "1 Mes USD 74.99 USD 37.99" at bounding box center [1143, 506] width 307 height 36
click at [1037, 540] on label "3 Meses USD 118.99 USD 59.99" at bounding box center [1143, 543] width 307 height 36
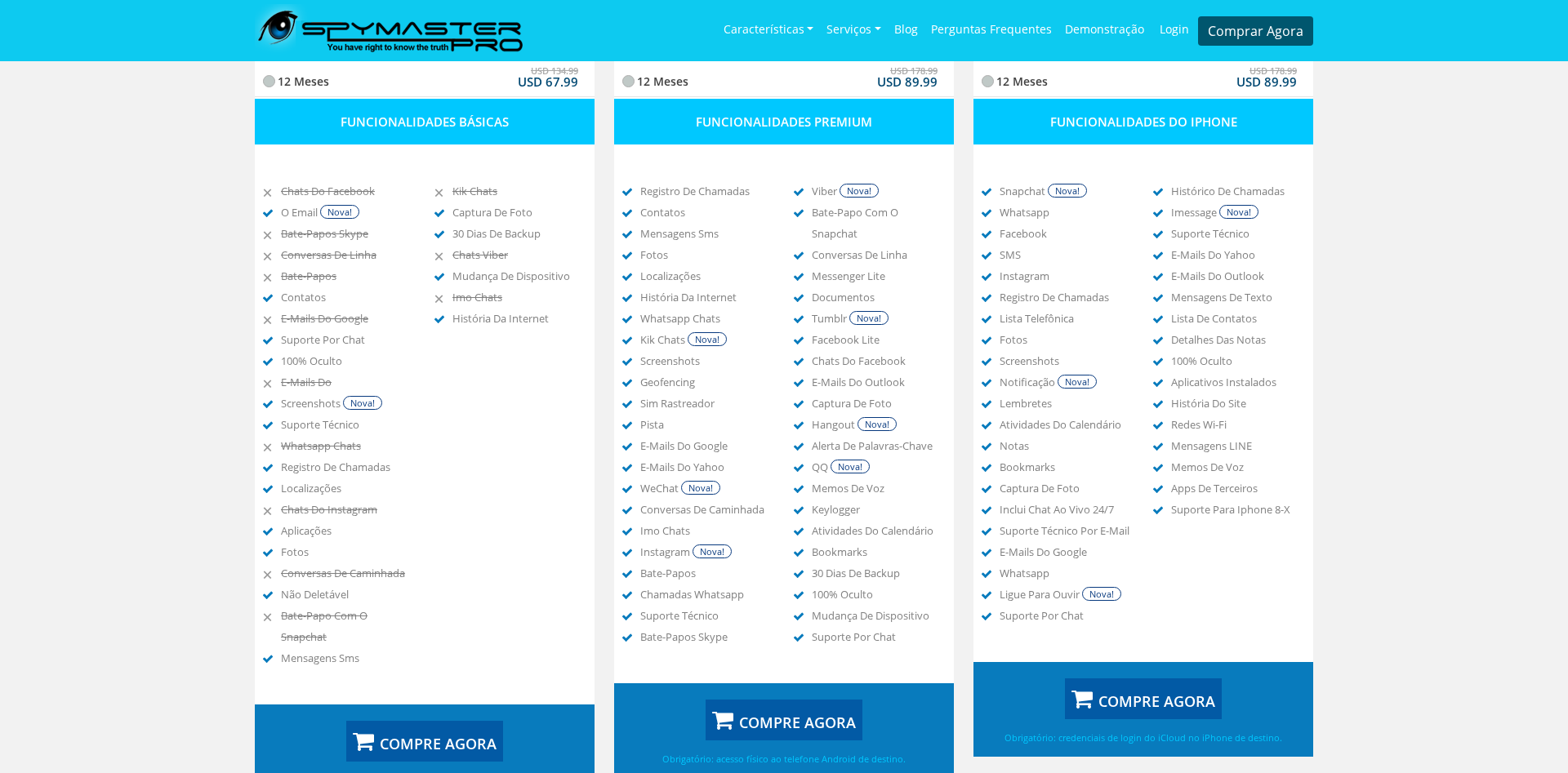
scroll to position [769, 0]
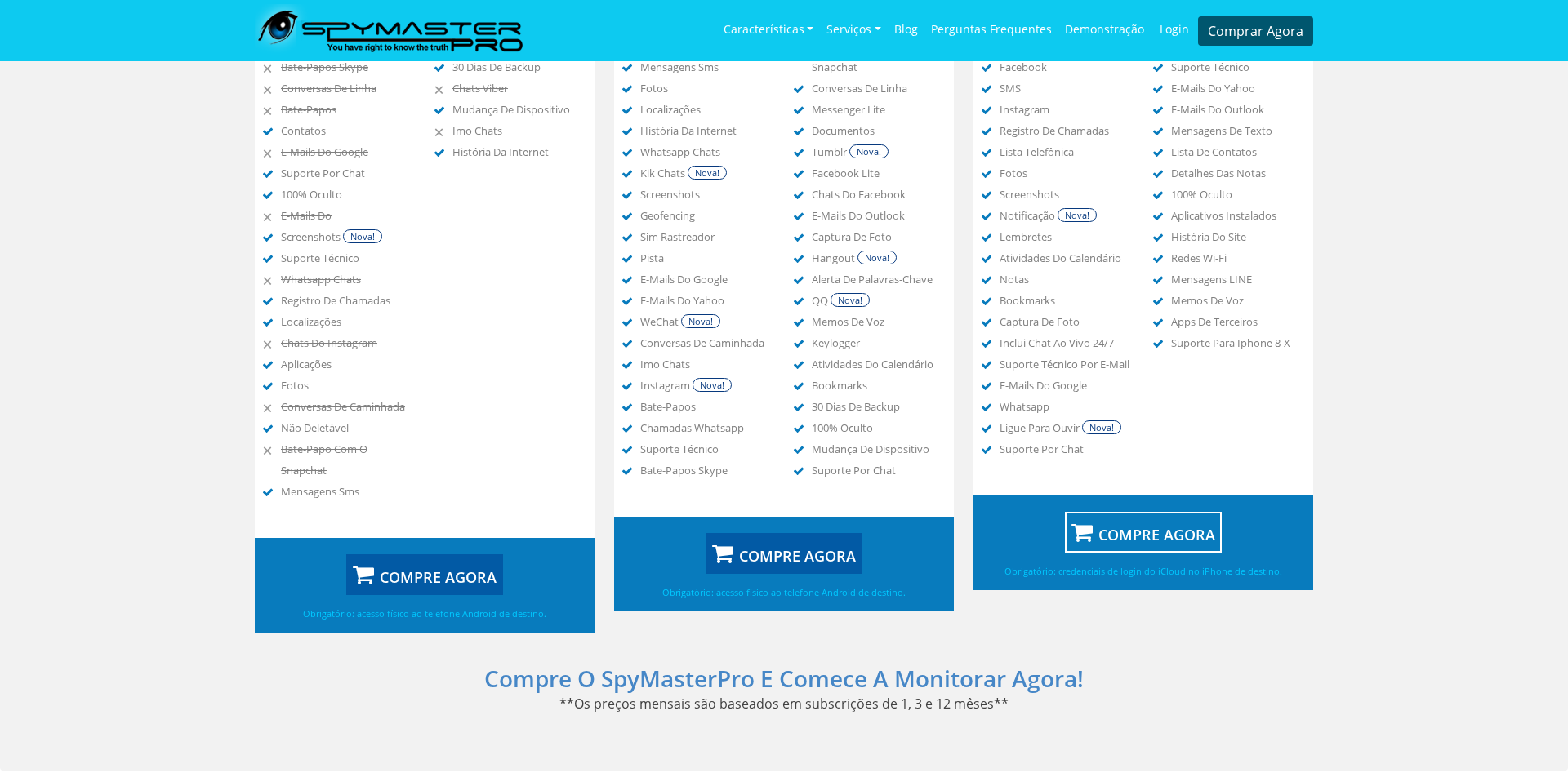
click at [1153, 553] on button "COMPRE AGORA" at bounding box center [1143, 532] width 156 height 41
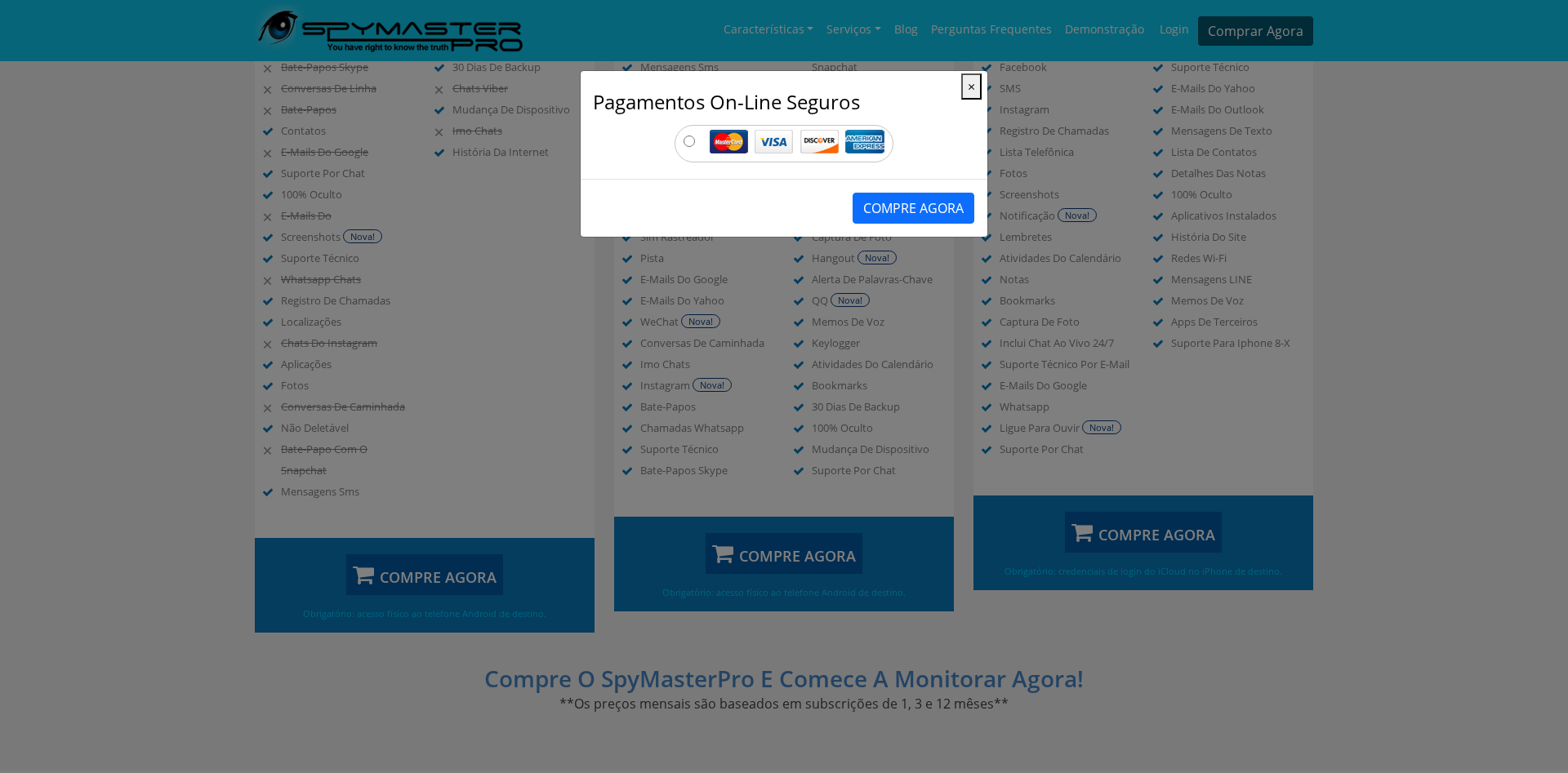
click at [778, 140] on img at bounding box center [797, 141] width 175 height 23
click at [730, 144] on img at bounding box center [797, 141] width 175 height 23
click at [905, 202] on button "COMPRE AGORA" at bounding box center [914, 208] width 122 height 31
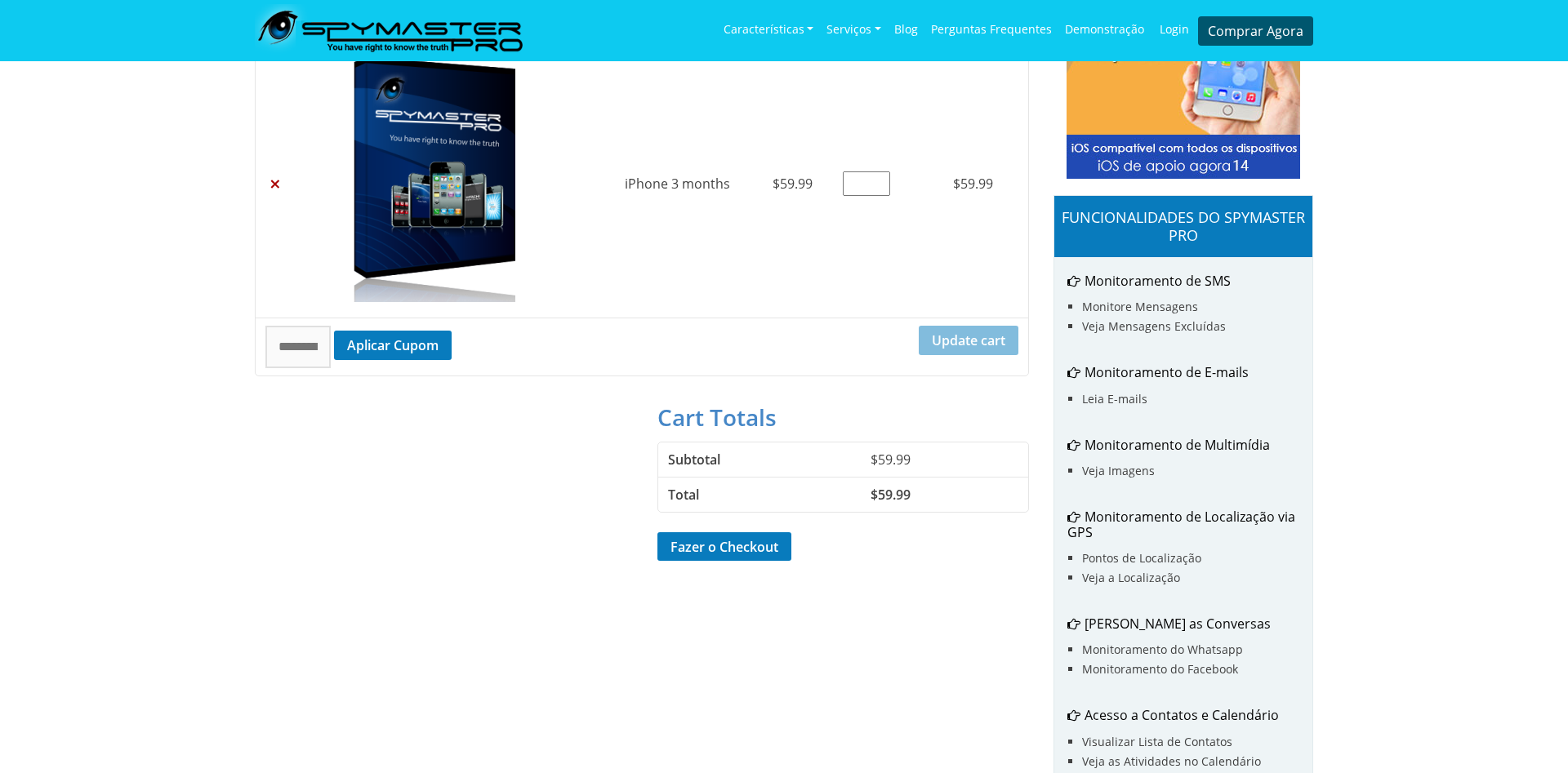
scroll to position [333, 0]
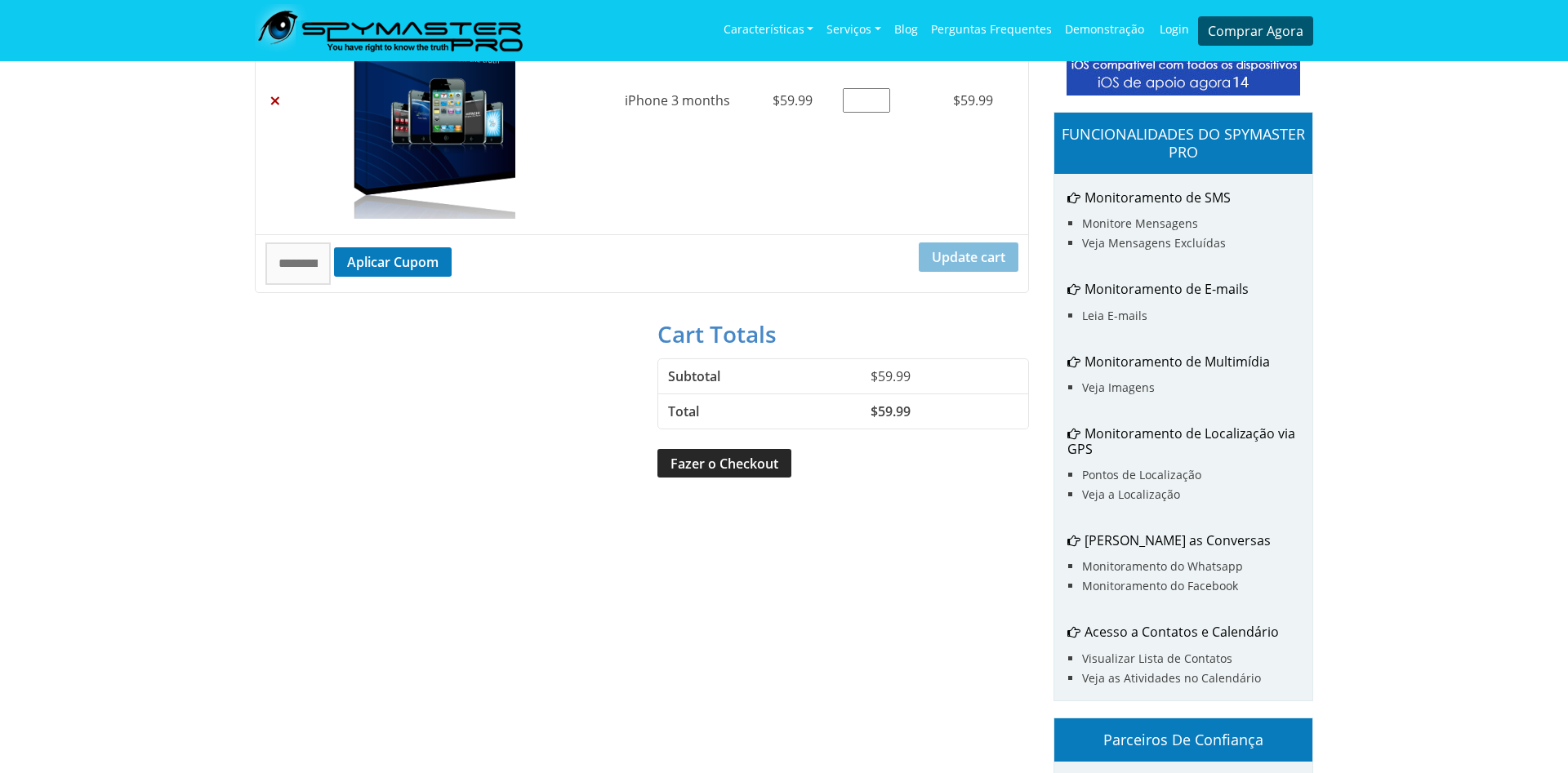
click at [718, 458] on link "Fazer o Checkout" at bounding box center [724, 463] width 134 height 29
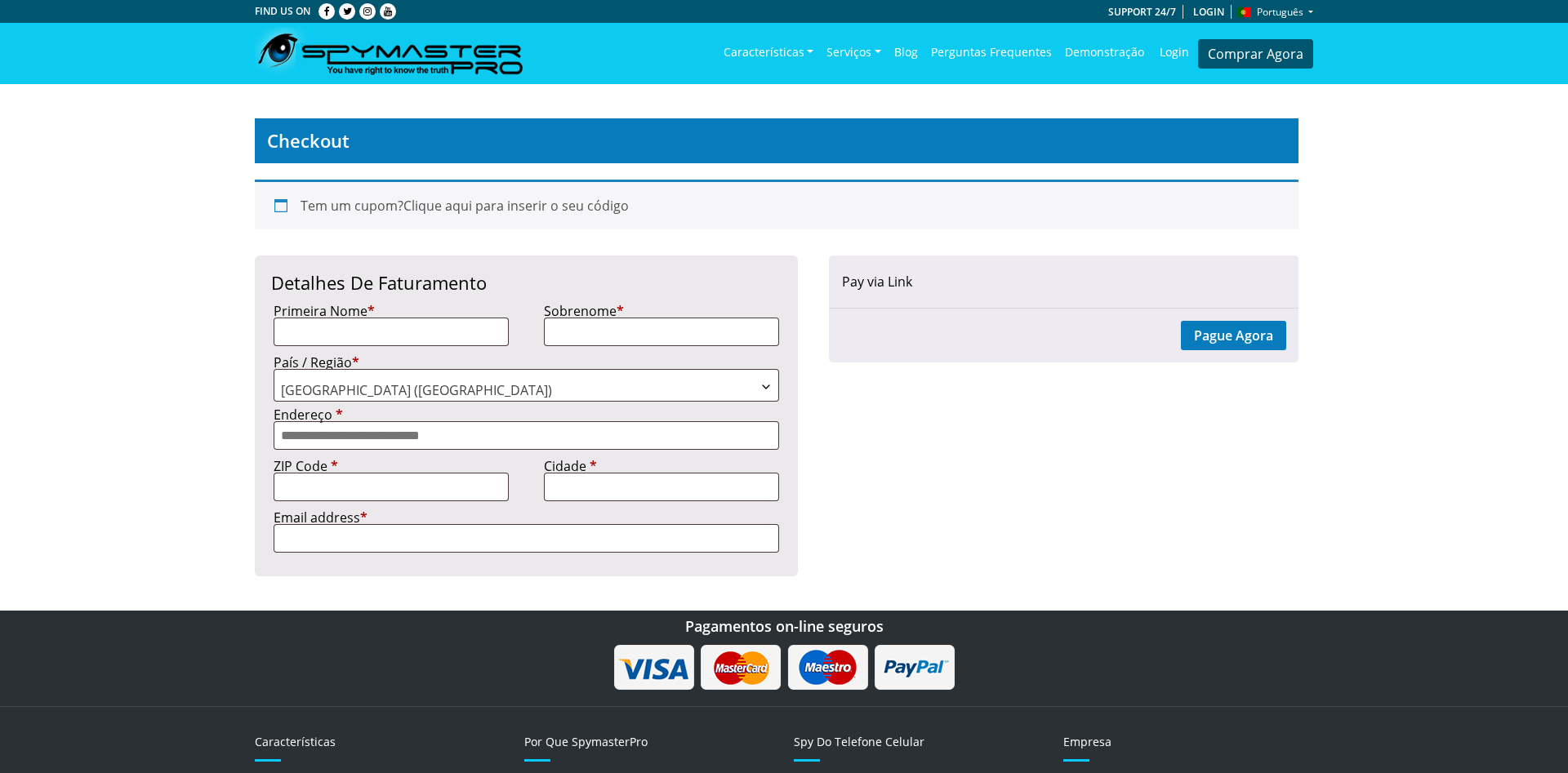
click at [771, 385] on b "País / Região" at bounding box center [766, 387] width 13 height 13
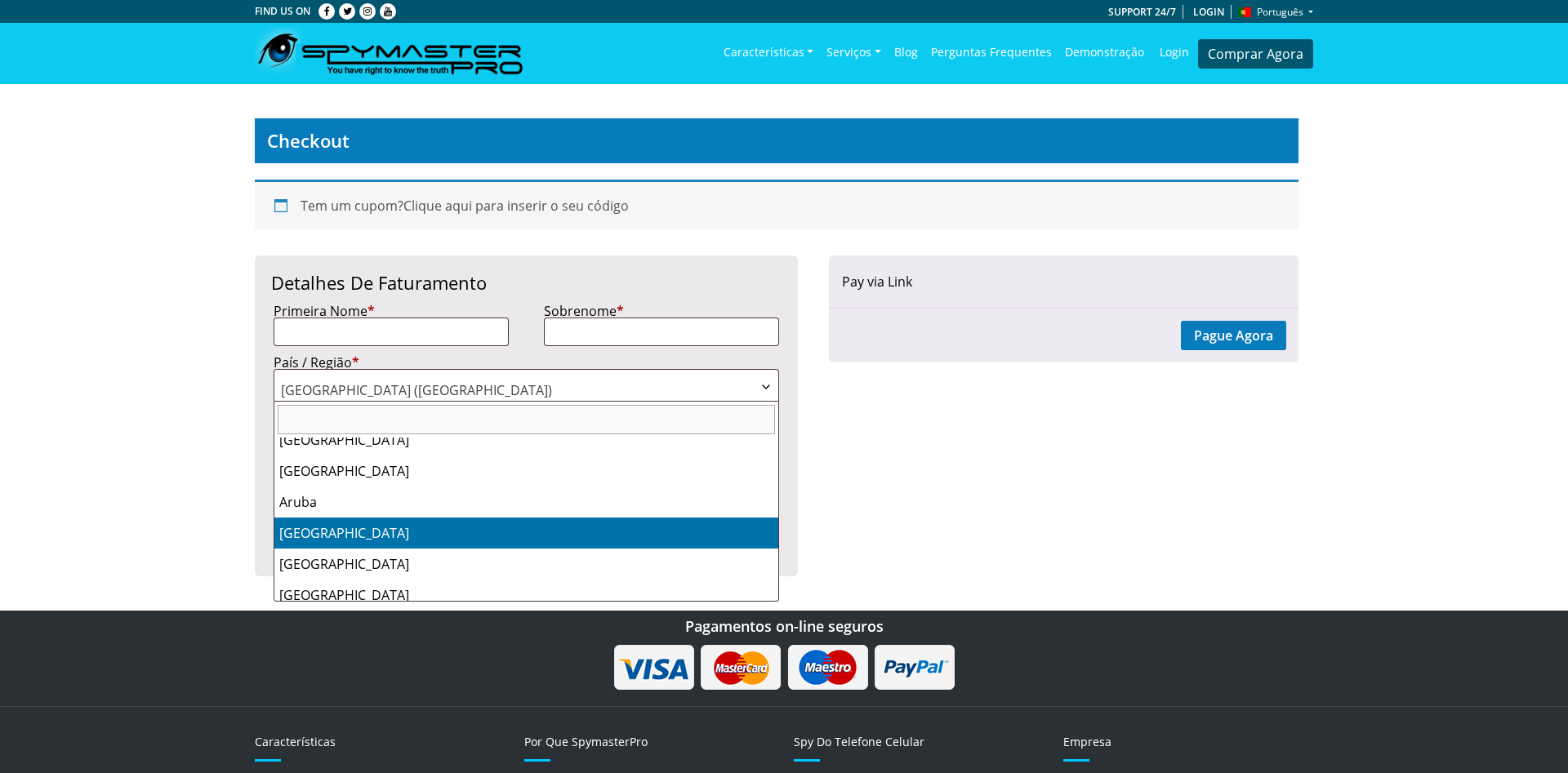
scroll to position [862, 0]
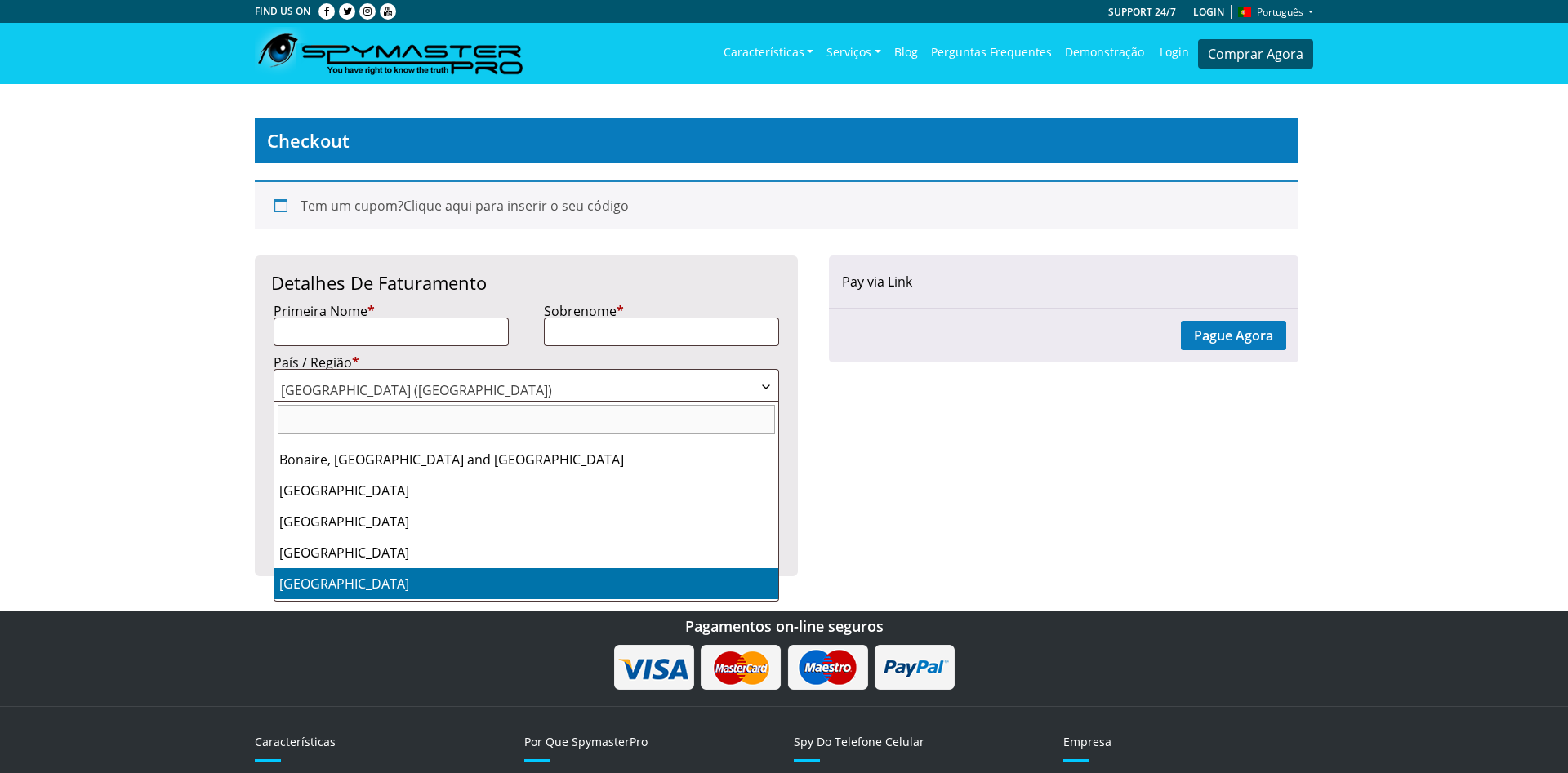
select select "**"
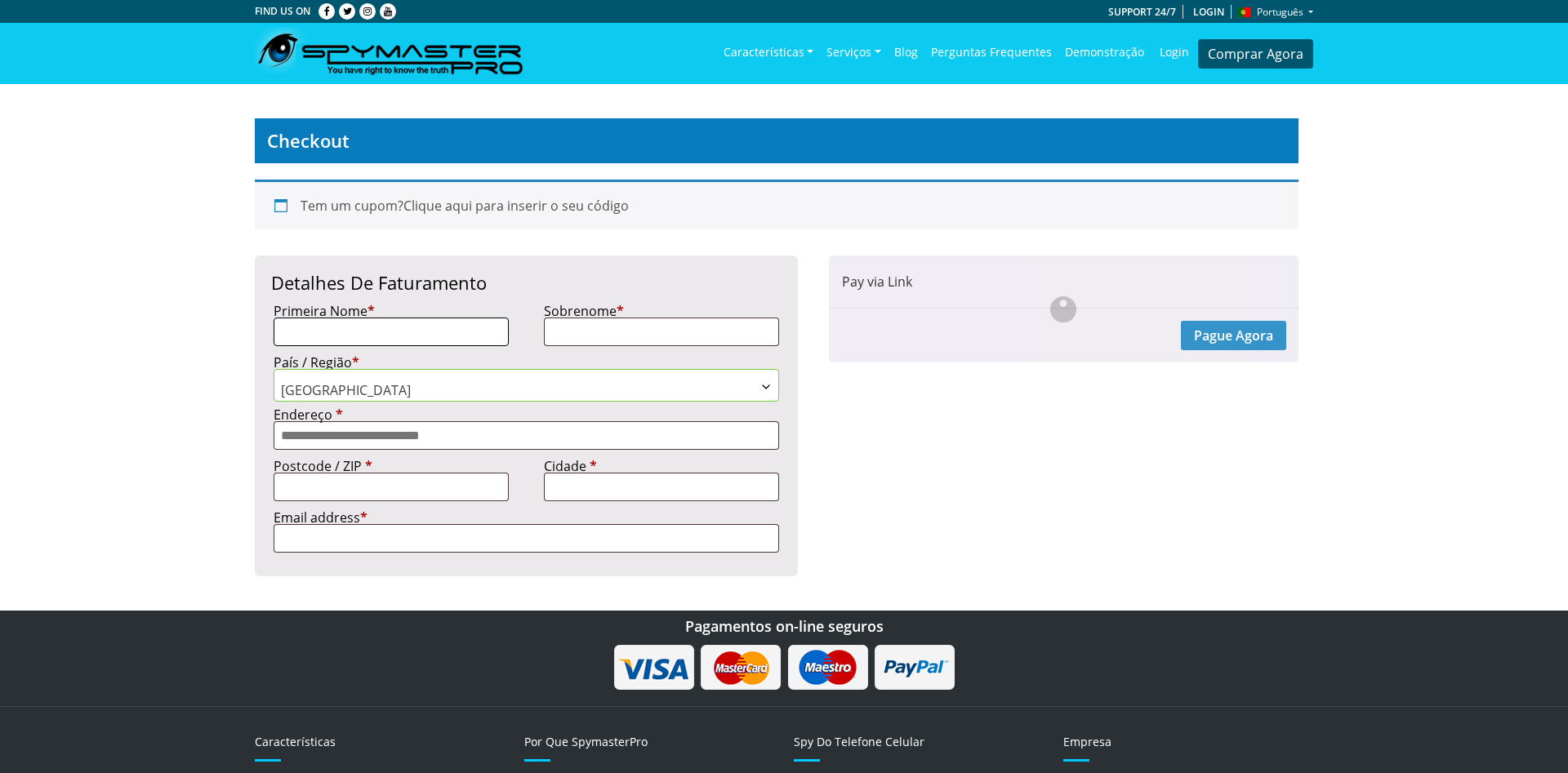
click at [458, 342] on input "Primeira Nome *" at bounding box center [390, 331] width 235 height 29
click at [599, 336] on input "Sobrenome *" at bounding box center [661, 331] width 235 height 29
click at [374, 448] on input "Endereço *" at bounding box center [526, 435] width 506 height 29
click at [374, 489] on input "Postcode / ZIP *" at bounding box center [390, 487] width 235 height 29
click at [563, 500] on input "Cidade *" at bounding box center [661, 487] width 235 height 29
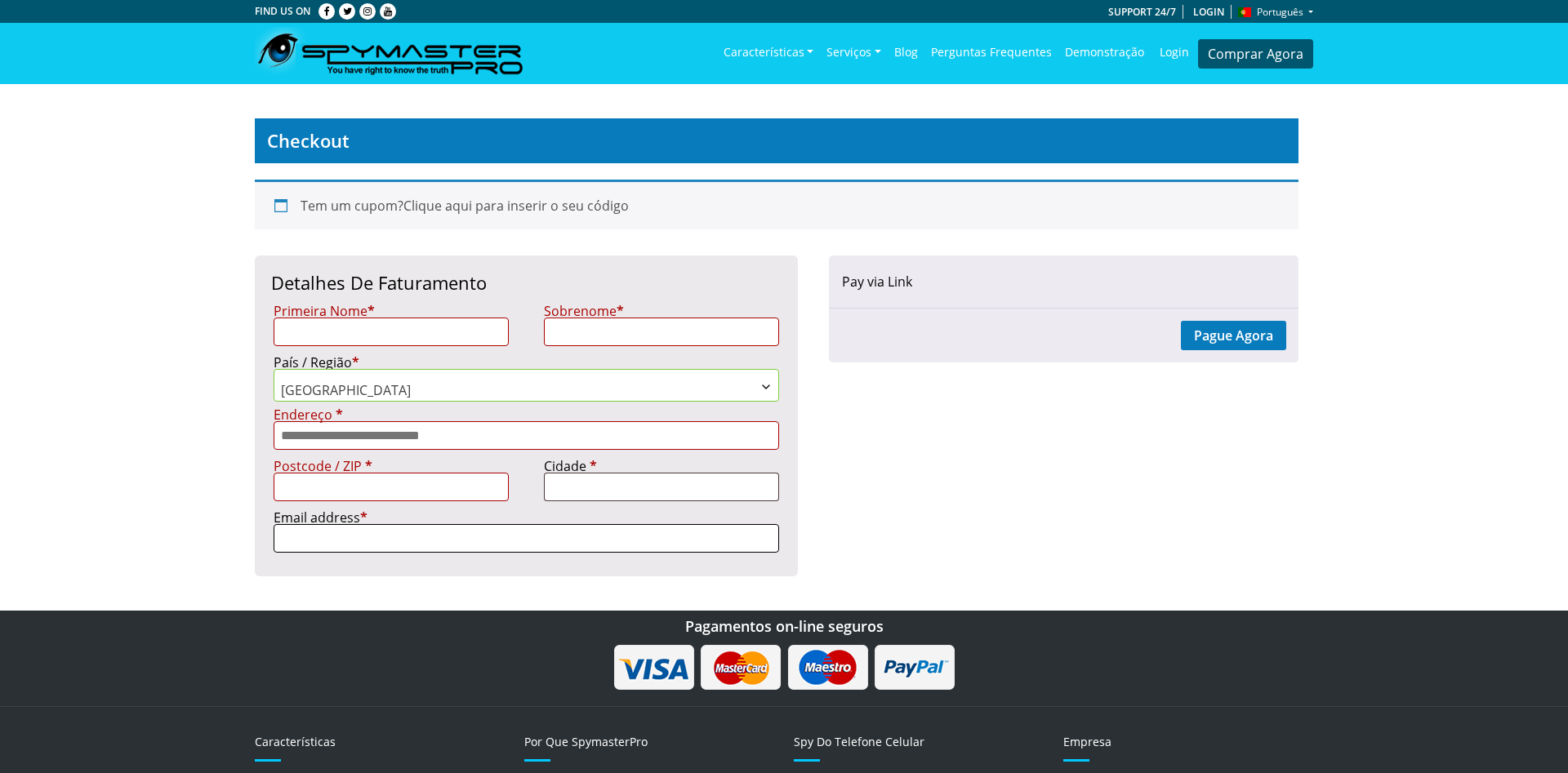
click at [458, 553] on input "Email address *" at bounding box center [526, 538] width 506 height 29
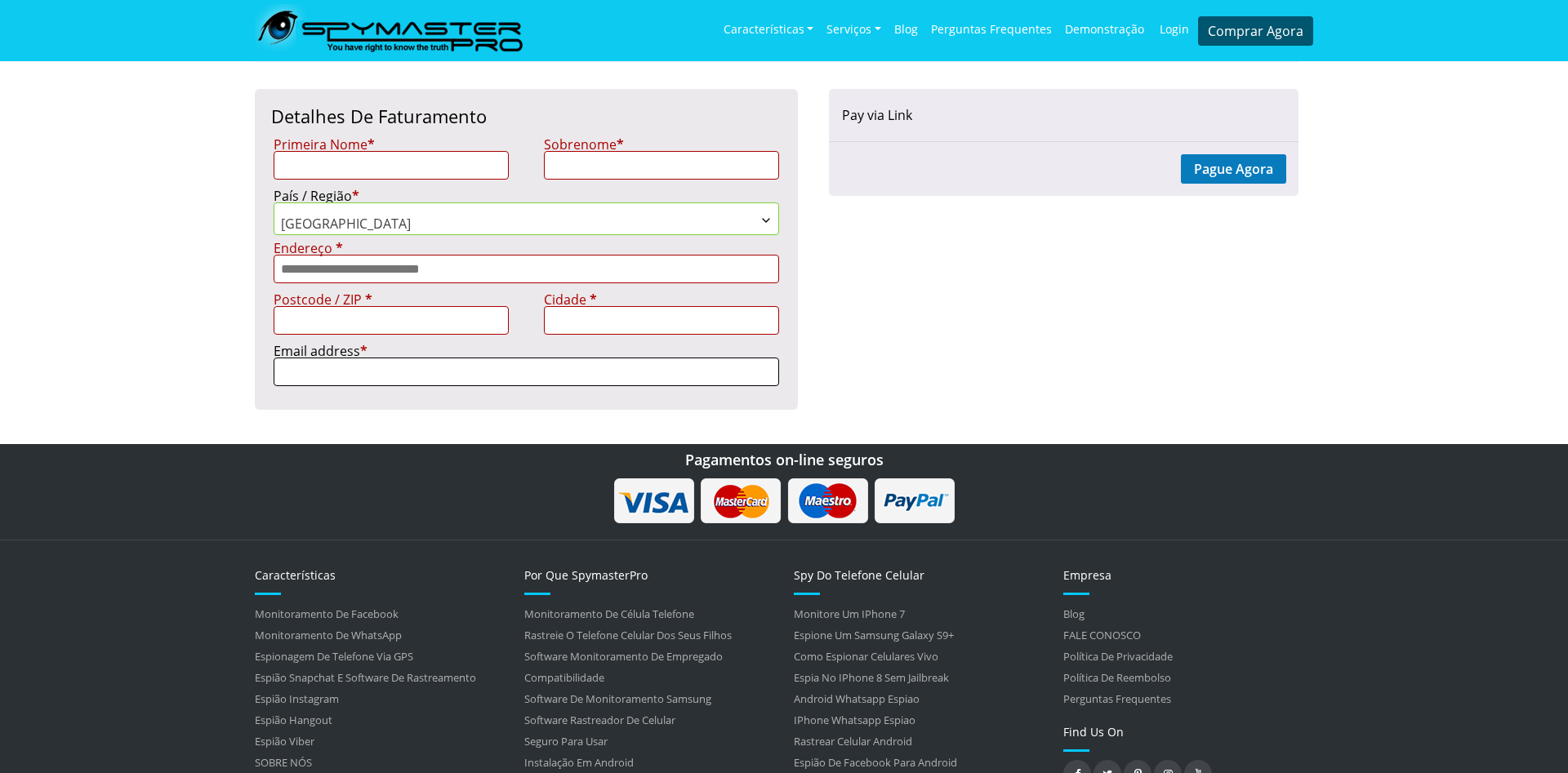
scroll to position [83, 0]
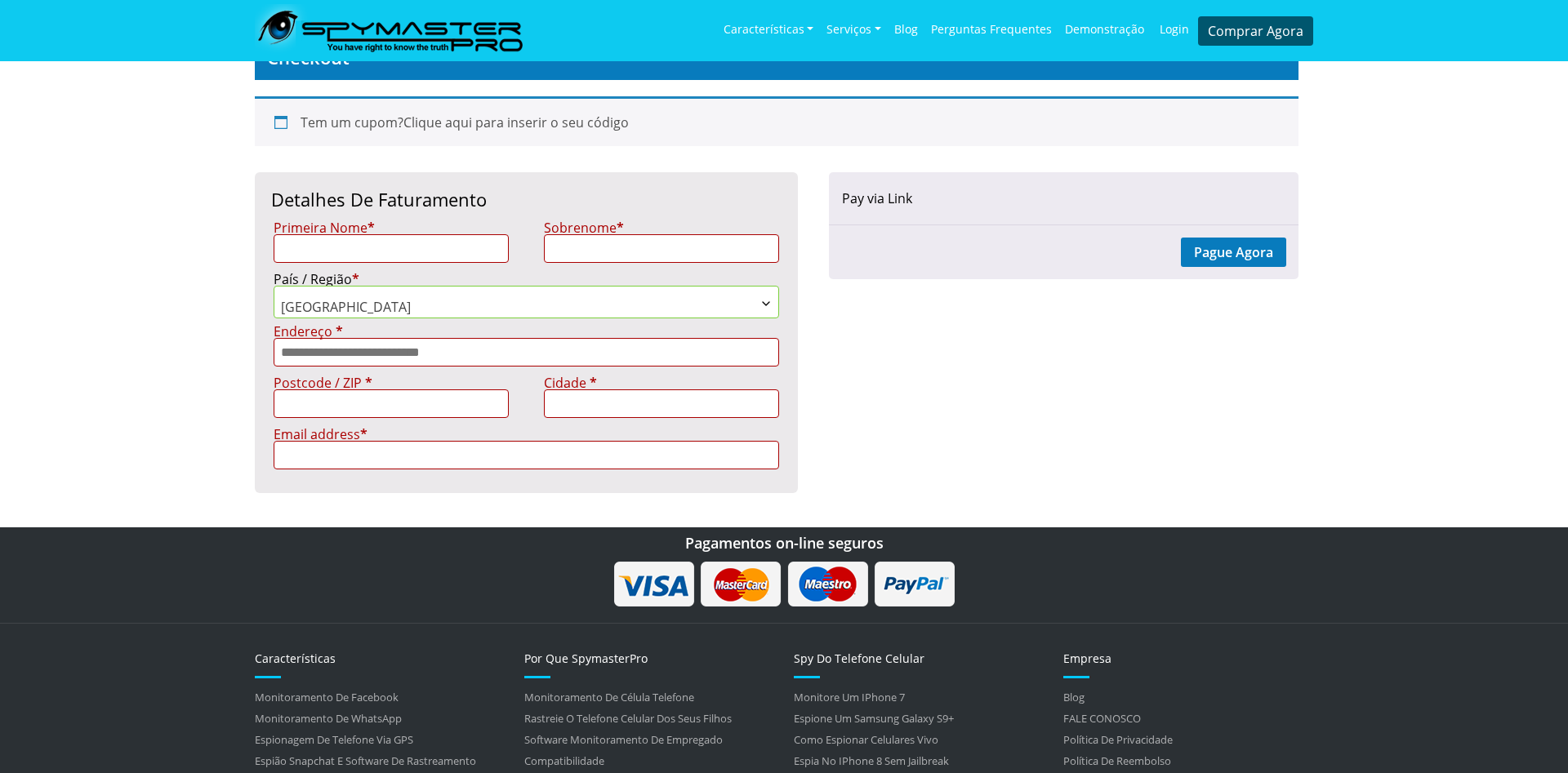
click at [47, 276] on section "**********" at bounding box center [784, 264] width 1568 height 527
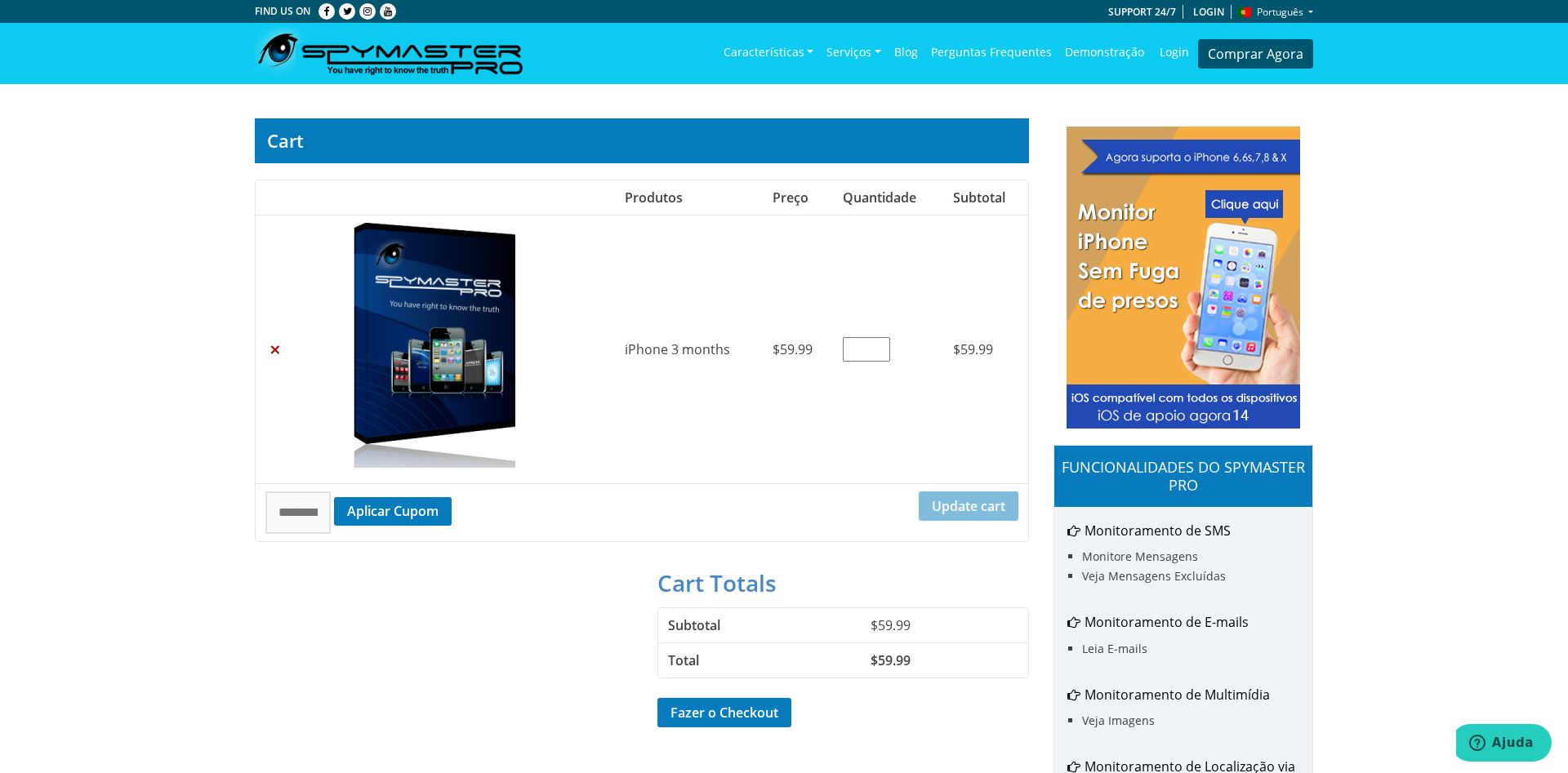
click at [154, 270] on section "Cart Remove item Thumbnail image Produtos Preço Quantidade Subtotal × iPhone 3 …" at bounding box center [784, 646] width 1568 height 1123
click at [141, 356] on section "Cart Remove item Thumbnail image Produtos Preço Quantidade Subtotal × iPhone 3 …" at bounding box center [784, 646] width 1568 height 1123
click at [139, 221] on section "Cart Remove item Thumbnail image Produtos Preço Quantidade Subtotal × iPhone 3 …" at bounding box center [784, 646] width 1568 height 1123
